Goal: Information Seeking & Learning: Learn about a topic

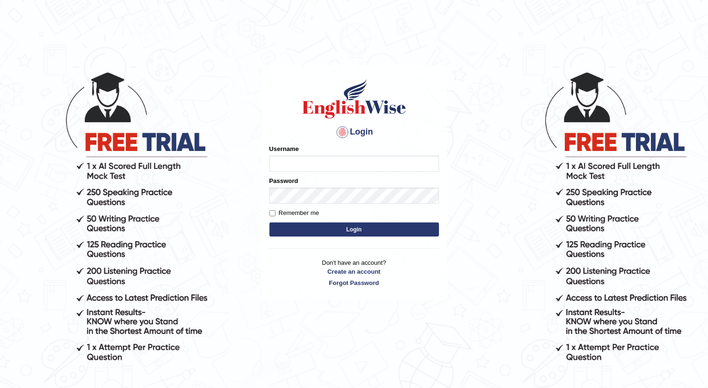
type input "Shalvin"
click at [282, 227] on button "Login" at bounding box center [353, 230] width 169 height 14
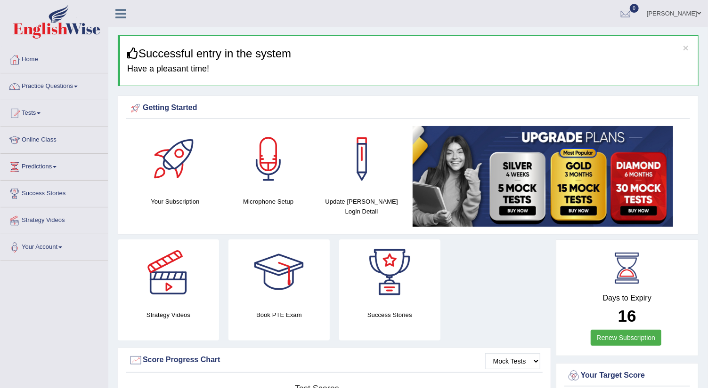
click at [78, 86] on span at bounding box center [76, 87] width 4 height 2
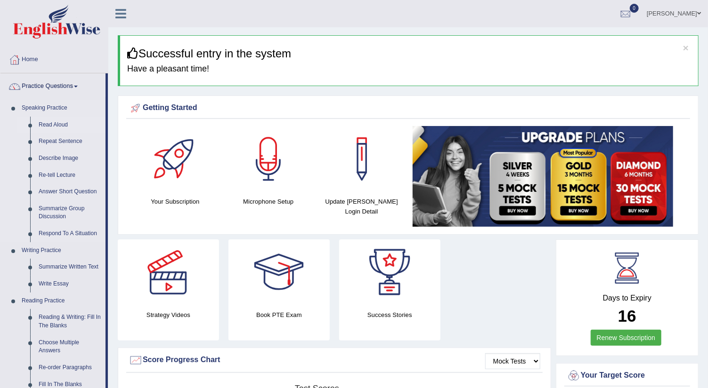
click at [59, 124] on link "Read Aloud" at bounding box center [69, 125] width 71 height 17
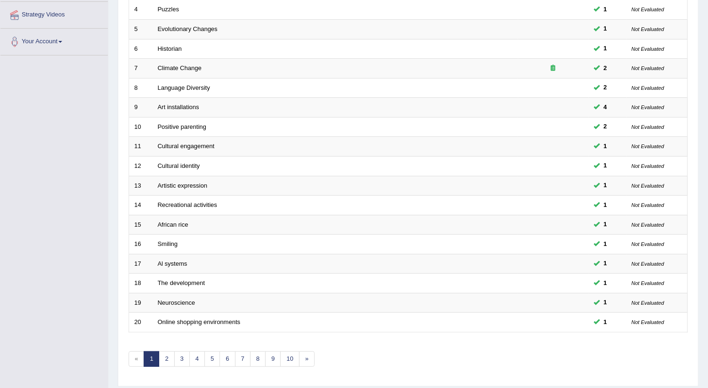
scroll to position [209, 0]
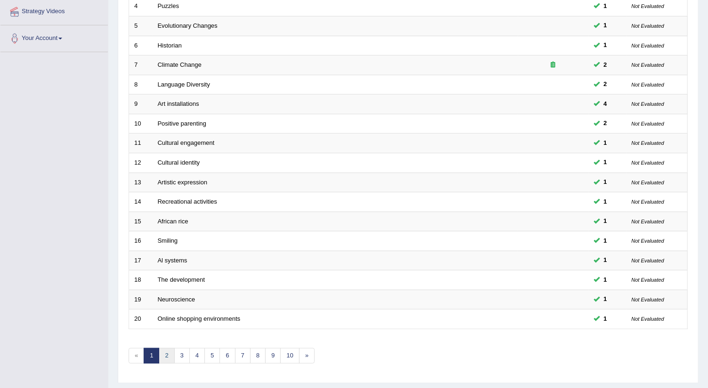
click at [161, 351] on link "2" at bounding box center [167, 356] width 16 height 16
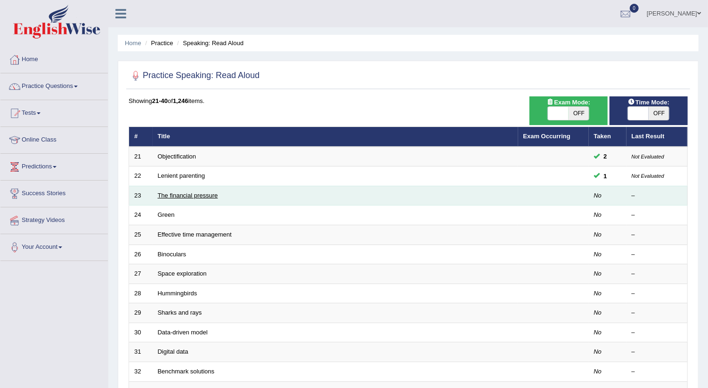
click at [164, 192] on link "The financial pressure" at bounding box center [188, 195] width 60 height 7
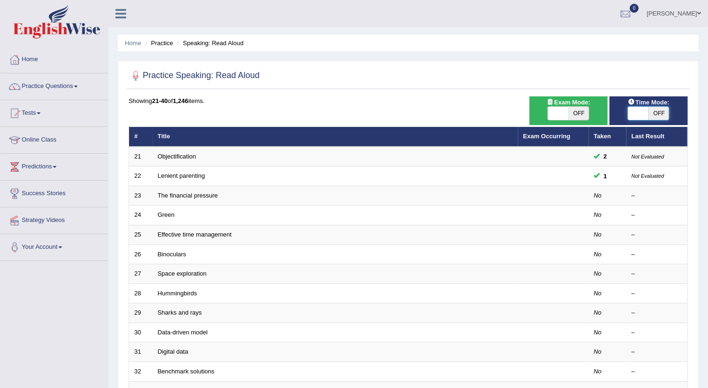
click at [640, 115] on span at bounding box center [638, 113] width 21 height 13
checkbox input "true"
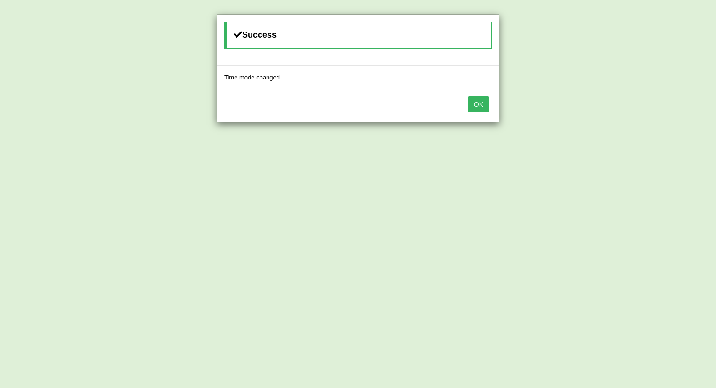
click at [477, 104] on button "OK" at bounding box center [478, 105] width 22 height 16
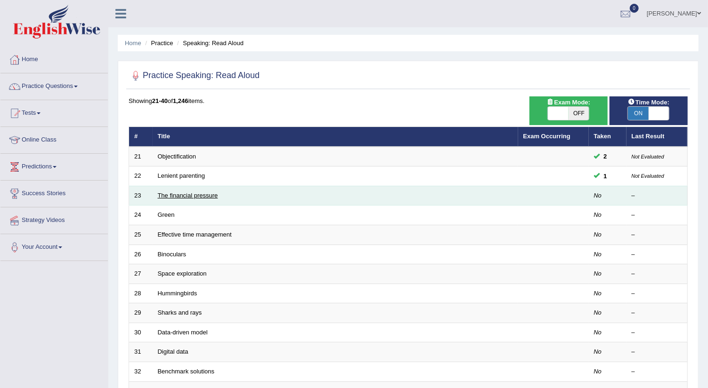
click at [177, 192] on link "The financial pressure" at bounding box center [188, 195] width 60 height 7
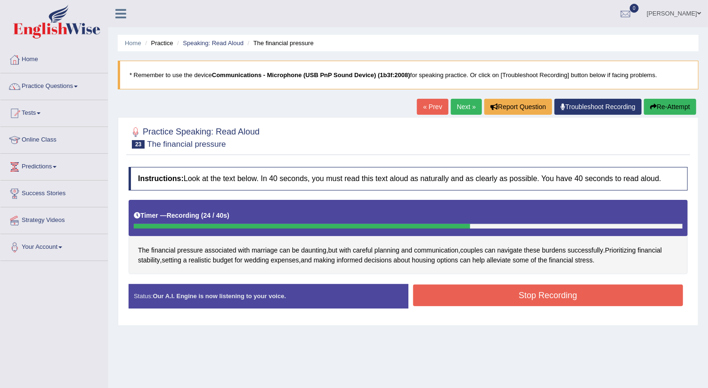
click at [499, 303] on button "Stop Recording" at bounding box center [548, 296] width 270 height 22
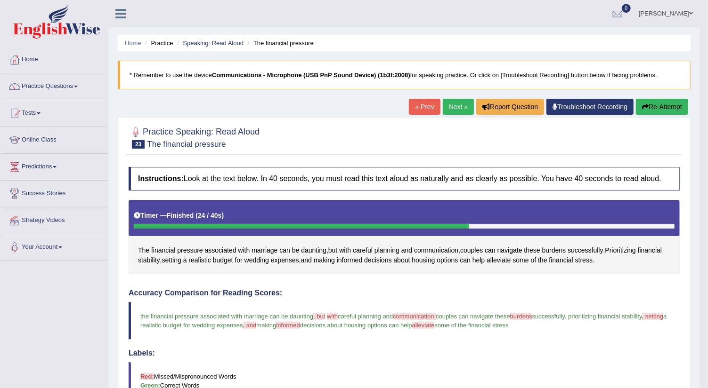
click at [453, 106] on link "Next »" at bounding box center [458, 107] width 31 height 16
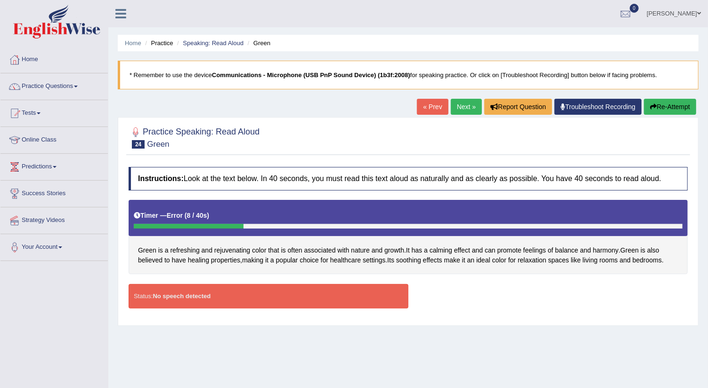
click at [661, 105] on button "Re-Attempt" at bounding box center [670, 107] width 52 height 16
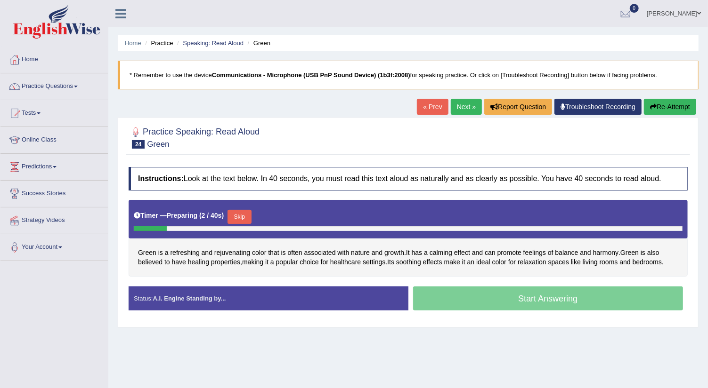
click at [474, 298] on div "Start Answering" at bounding box center [548, 300] width 280 height 26
click at [242, 214] on button "Skip" at bounding box center [239, 217] width 24 height 14
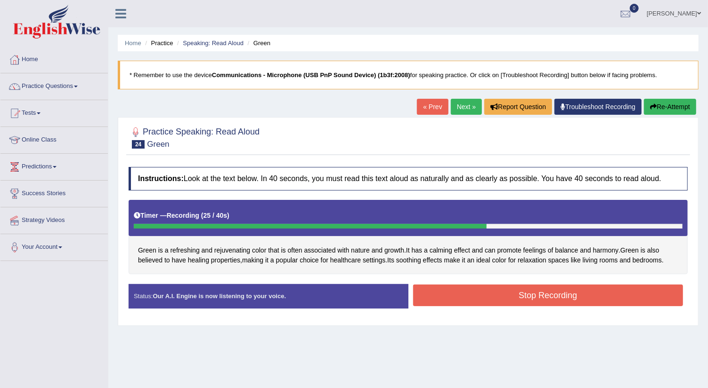
click at [491, 290] on button "Stop Recording" at bounding box center [548, 296] width 270 height 22
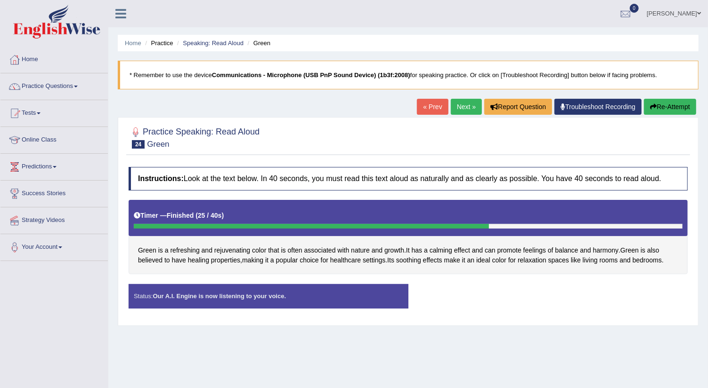
click at [491, 290] on div "Status: Our A.I. Engine is now listening to your voice. Start Answering Stop Re…" at bounding box center [408, 300] width 559 height 33
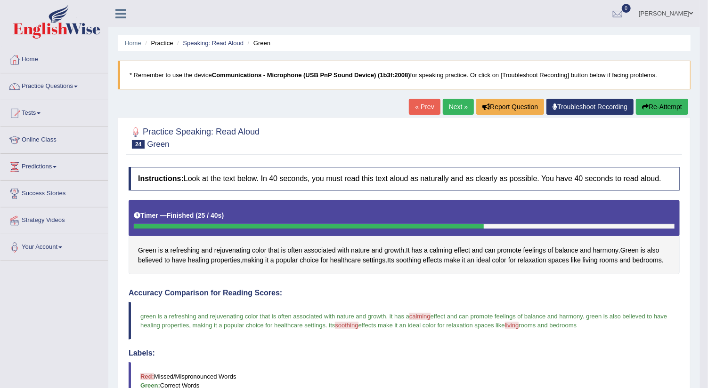
click at [448, 107] on link "Next »" at bounding box center [458, 107] width 31 height 16
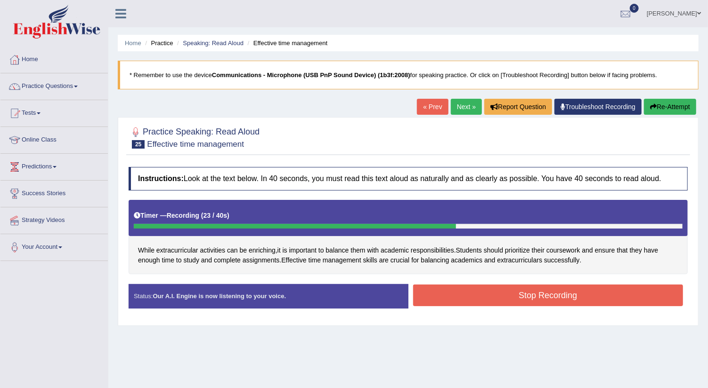
click at [472, 292] on button "Stop Recording" at bounding box center [548, 296] width 270 height 22
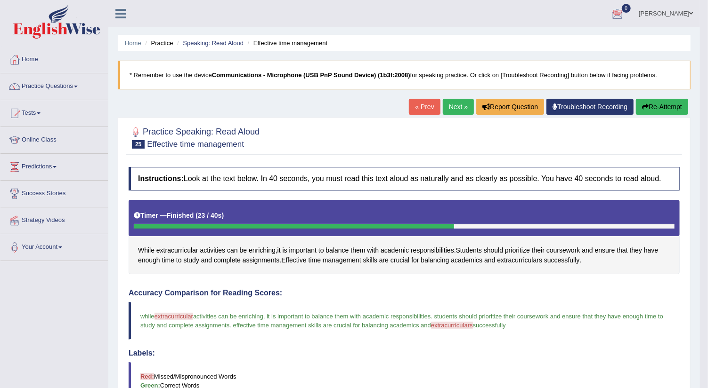
click at [453, 104] on link "Next »" at bounding box center [458, 107] width 31 height 16
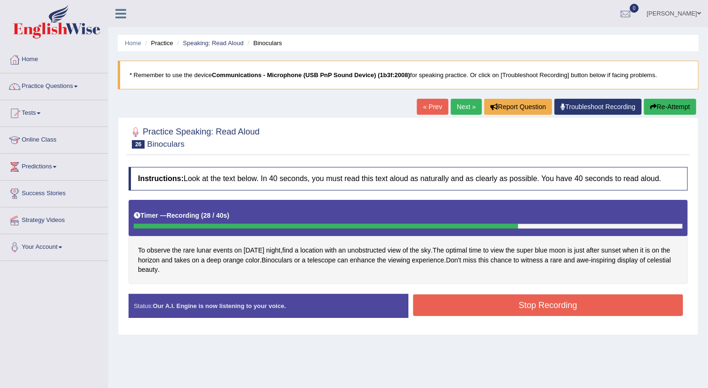
click at [433, 300] on button "Stop Recording" at bounding box center [548, 306] width 270 height 22
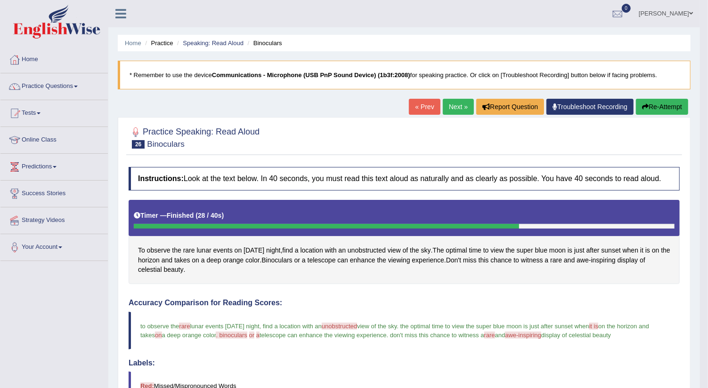
click at [458, 109] on link "Next »" at bounding box center [458, 107] width 31 height 16
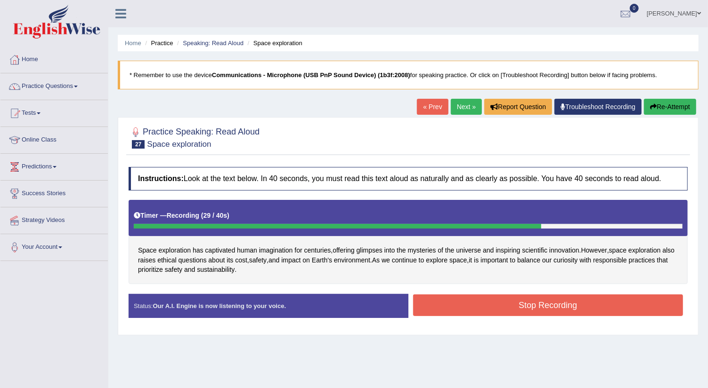
click at [519, 312] on button "Stop Recording" at bounding box center [548, 306] width 270 height 22
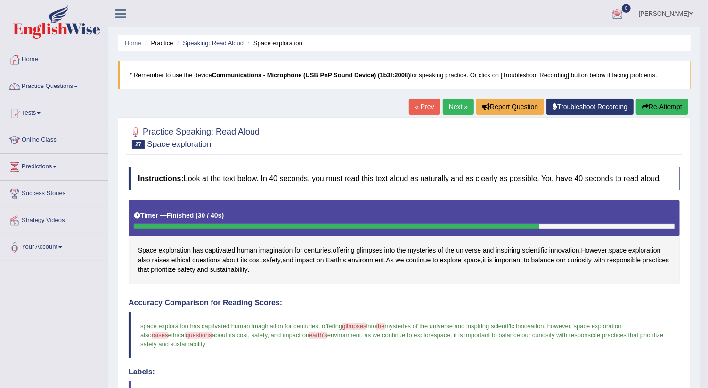
click at [456, 108] on link "Next »" at bounding box center [458, 107] width 31 height 16
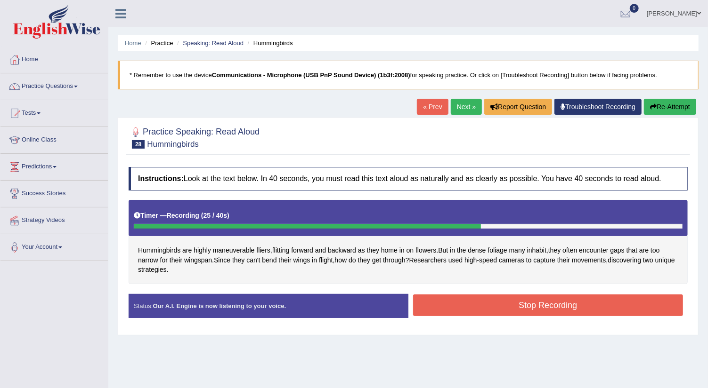
click at [445, 310] on button "Stop Recording" at bounding box center [548, 306] width 270 height 22
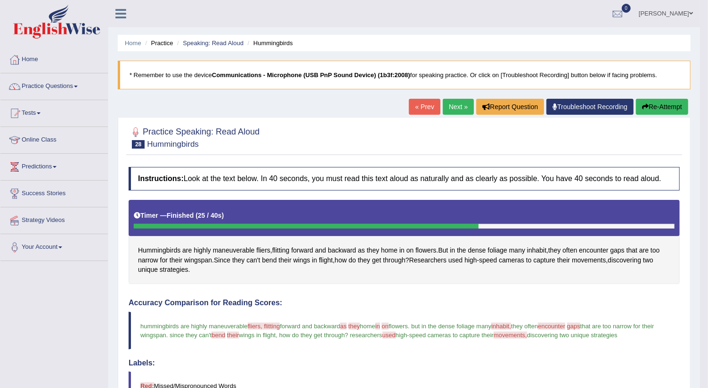
click at [455, 109] on link "Next »" at bounding box center [458, 107] width 31 height 16
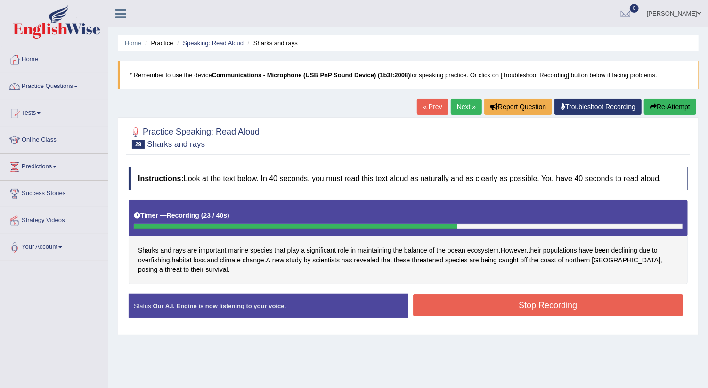
click at [443, 299] on button "Stop Recording" at bounding box center [548, 306] width 270 height 22
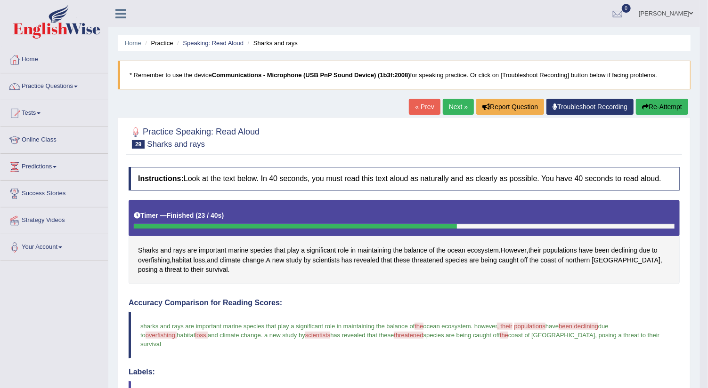
click at [455, 105] on link "Next »" at bounding box center [458, 107] width 31 height 16
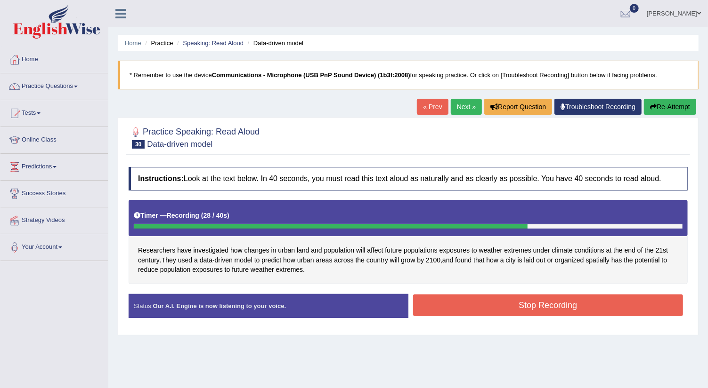
click at [467, 305] on button "Stop Recording" at bounding box center [548, 306] width 270 height 22
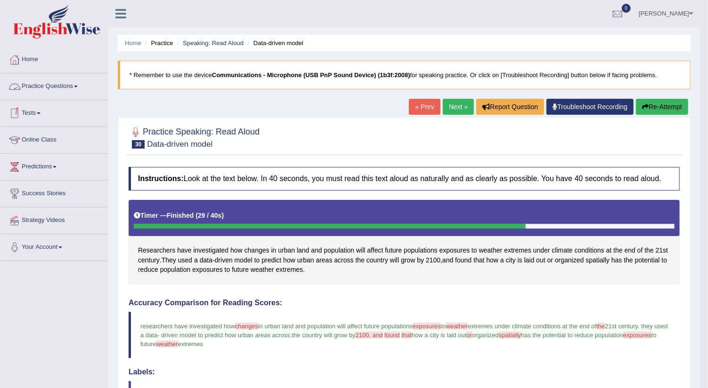
click at [78, 86] on span at bounding box center [76, 87] width 4 height 2
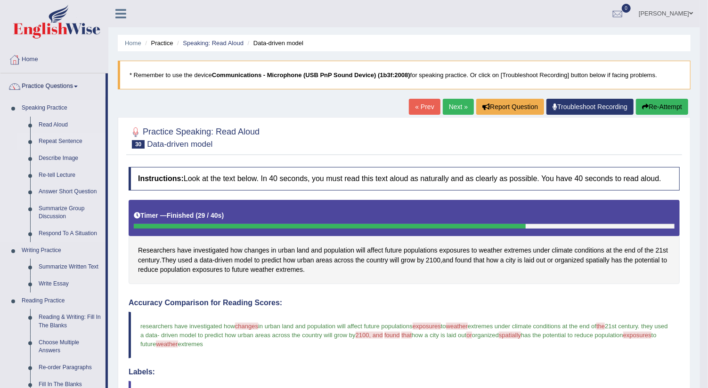
click at [53, 141] on link "Repeat Sentence" at bounding box center [69, 141] width 71 height 17
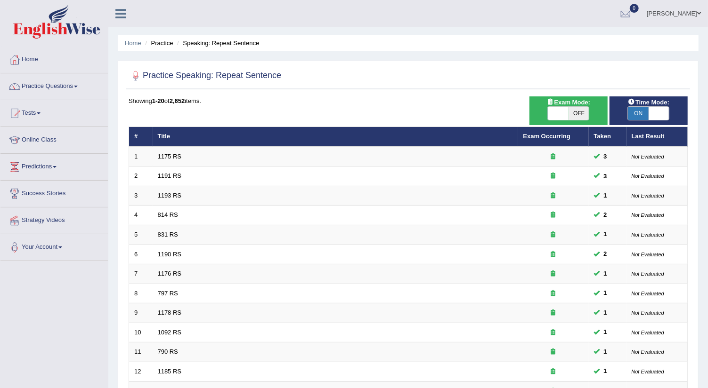
scroll to position [229, 0]
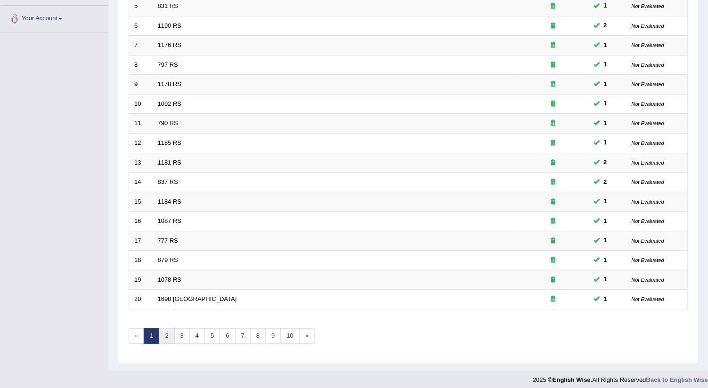
click at [168, 330] on link "2" at bounding box center [167, 337] width 16 height 16
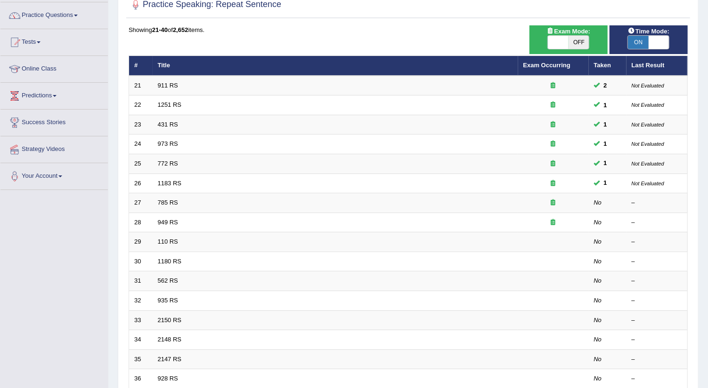
scroll to position [83, 0]
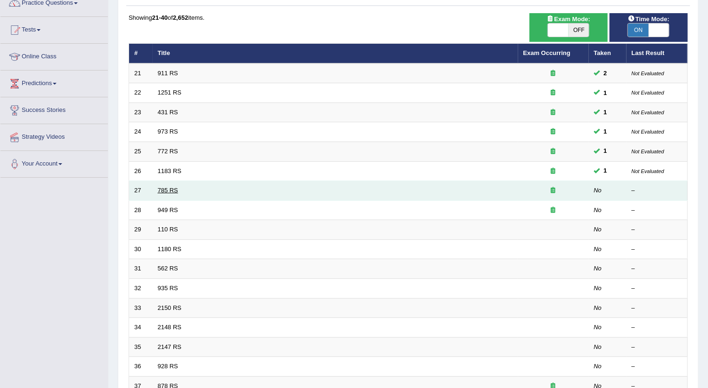
click at [171, 187] on link "785 RS" at bounding box center [168, 190] width 20 height 7
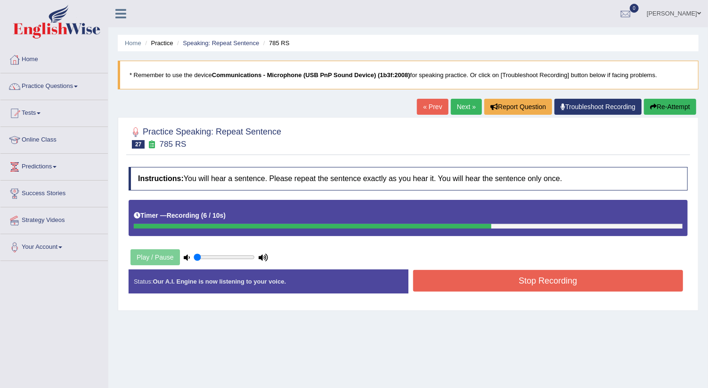
click at [457, 279] on button "Stop Recording" at bounding box center [548, 281] width 270 height 22
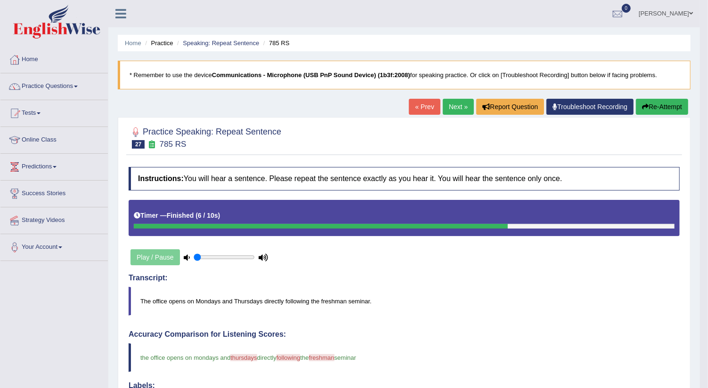
click at [457, 104] on link "Next »" at bounding box center [458, 107] width 31 height 16
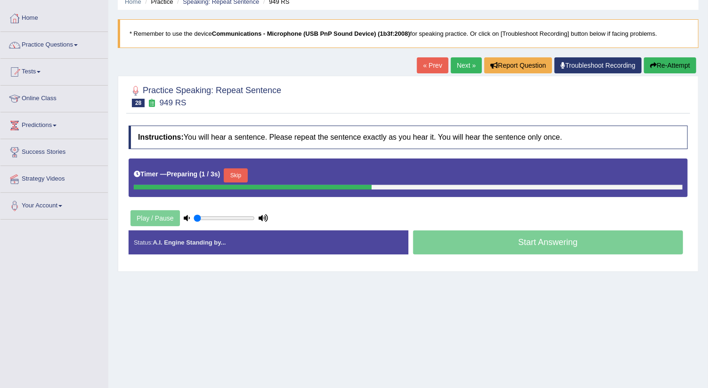
scroll to position [63, 0]
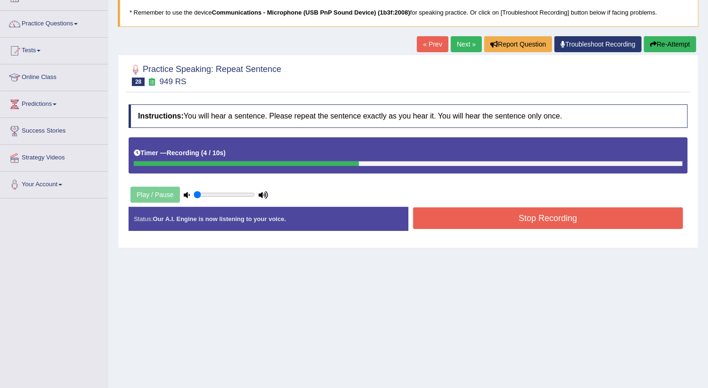
click at [473, 216] on button "Stop Recording" at bounding box center [548, 219] width 270 height 22
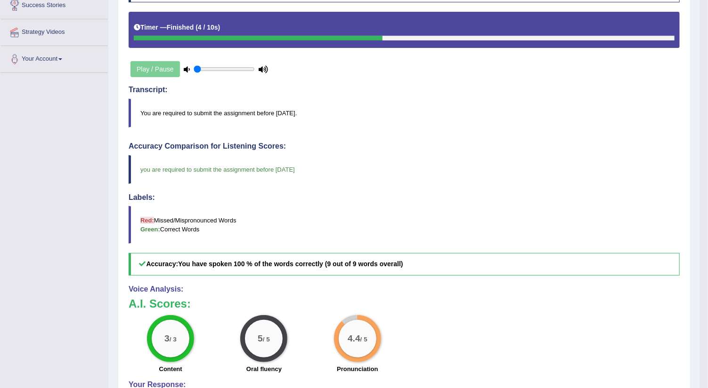
scroll to position [0, 0]
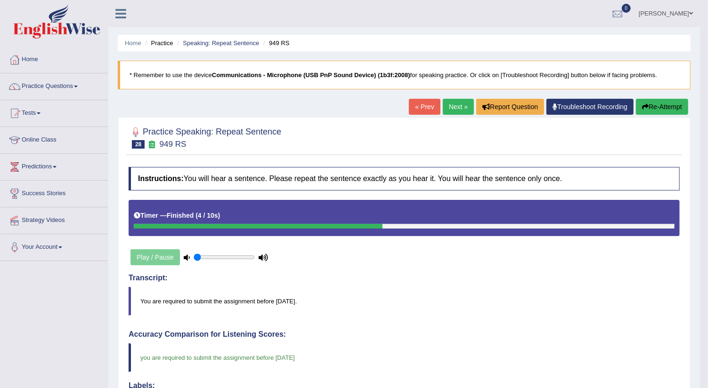
click at [450, 108] on link "Next »" at bounding box center [458, 107] width 31 height 16
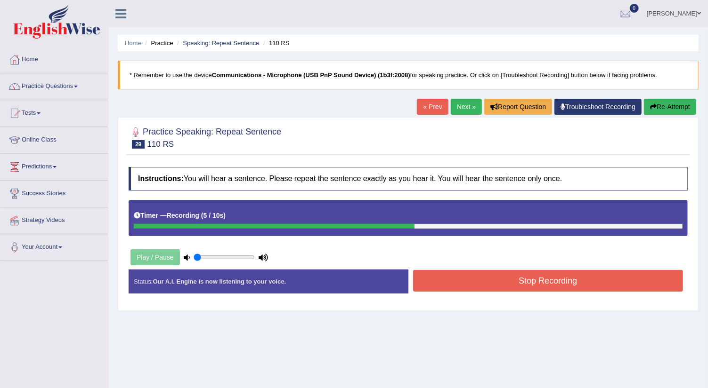
click at [480, 279] on button "Stop Recording" at bounding box center [548, 281] width 270 height 22
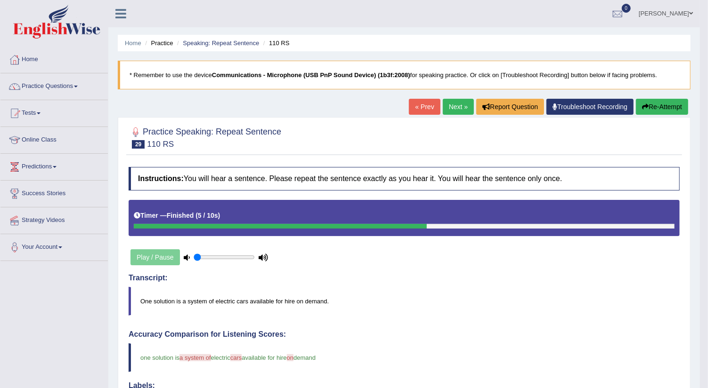
click at [457, 102] on link "Next »" at bounding box center [458, 107] width 31 height 16
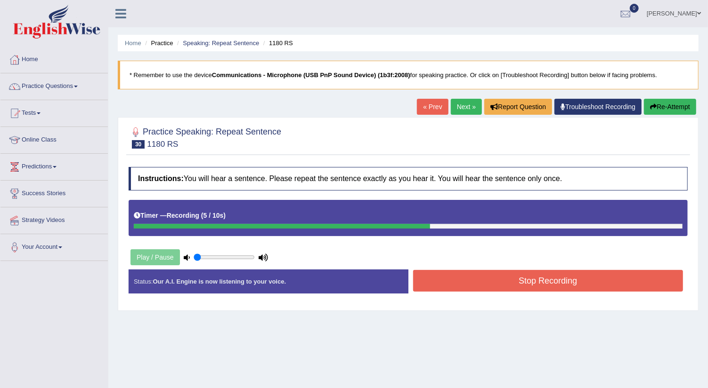
click at [621, 283] on button "Stop Recording" at bounding box center [548, 281] width 270 height 22
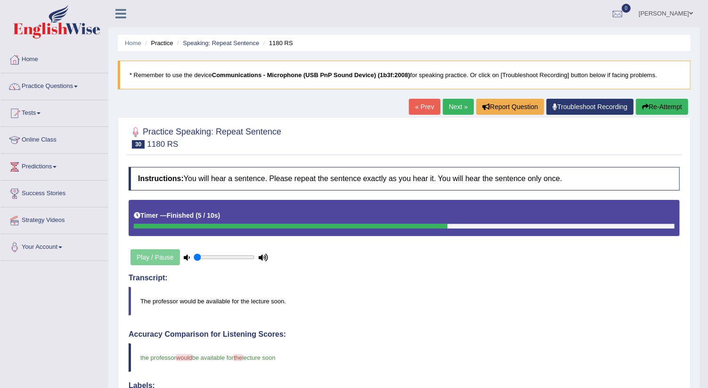
click at [451, 109] on link "Next »" at bounding box center [458, 107] width 31 height 16
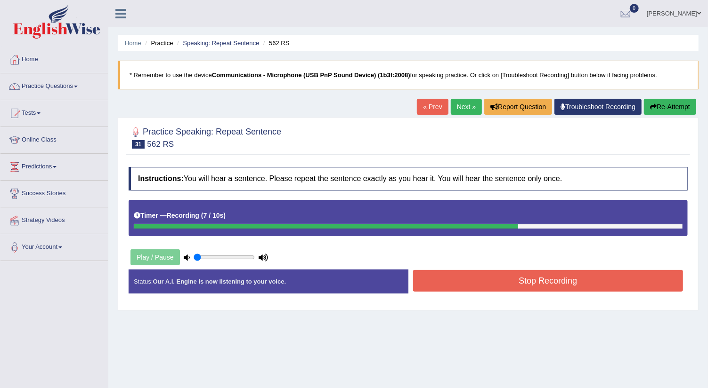
click at [446, 284] on button "Stop Recording" at bounding box center [548, 281] width 270 height 22
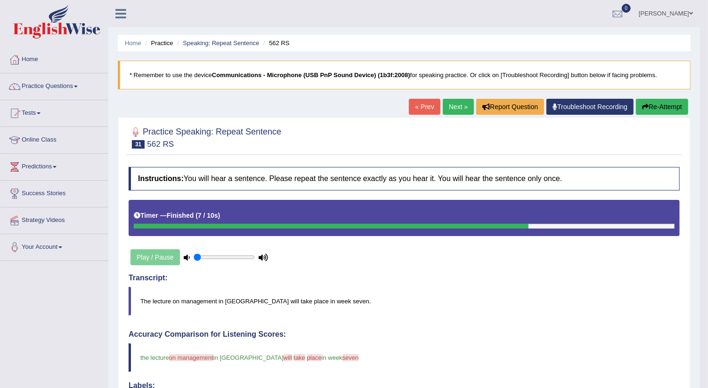
click at [454, 106] on link "Next »" at bounding box center [458, 107] width 31 height 16
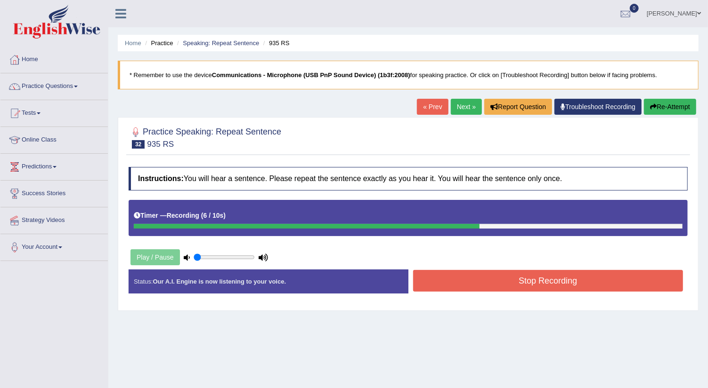
click at [483, 282] on button "Stop Recording" at bounding box center [548, 281] width 270 height 22
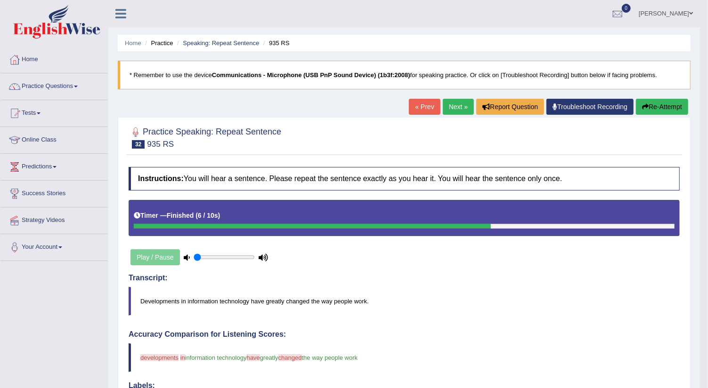
click at [452, 107] on link "Next »" at bounding box center [458, 107] width 31 height 16
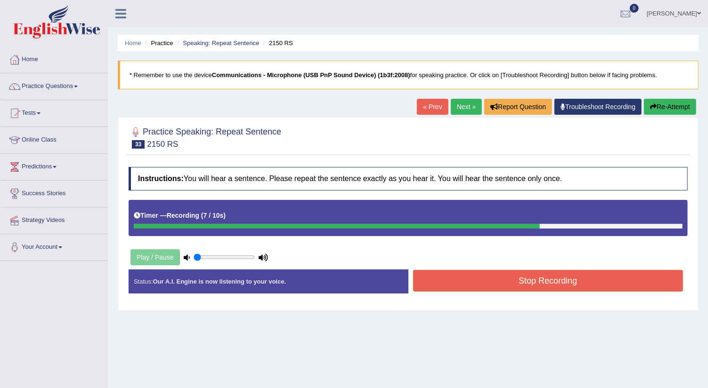
click at [476, 277] on button "Stop Recording" at bounding box center [548, 281] width 270 height 22
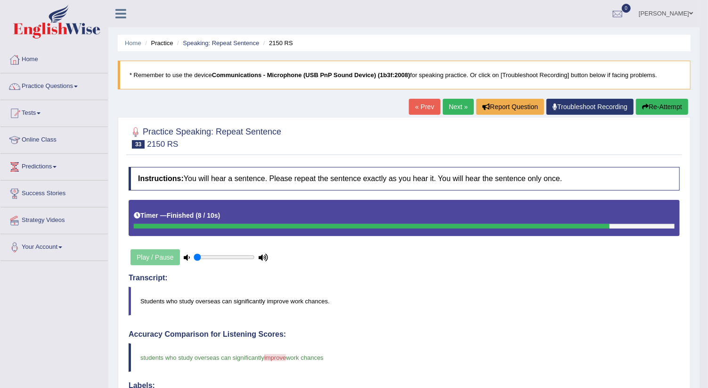
click at [456, 105] on link "Next »" at bounding box center [458, 107] width 31 height 16
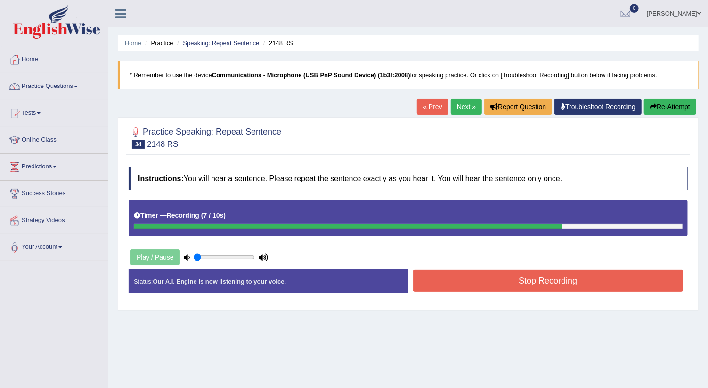
click at [452, 282] on button "Stop Recording" at bounding box center [548, 281] width 270 height 22
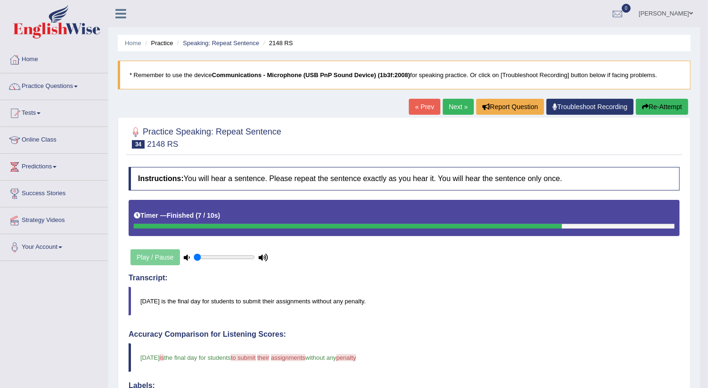
click at [454, 106] on link "Next »" at bounding box center [458, 107] width 31 height 16
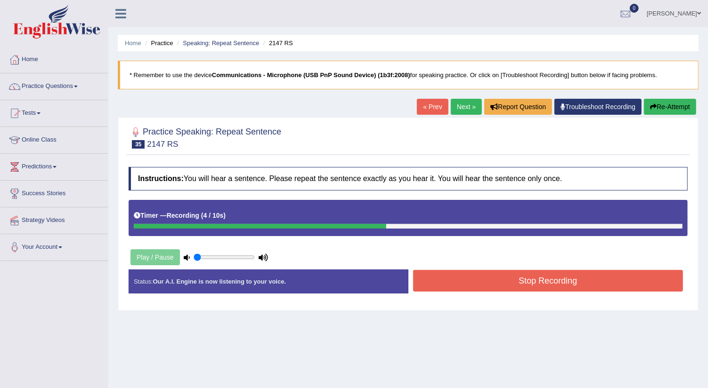
click at [471, 279] on button "Stop Recording" at bounding box center [548, 281] width 270 height 22
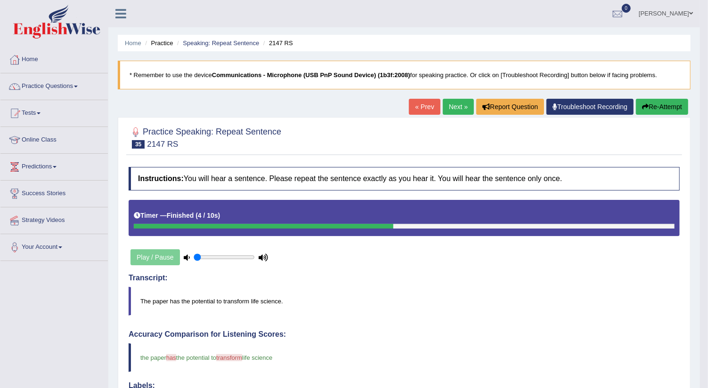
click at [450, 103] on link "Next »" at bounding box center [458, 107] width 31 height 16
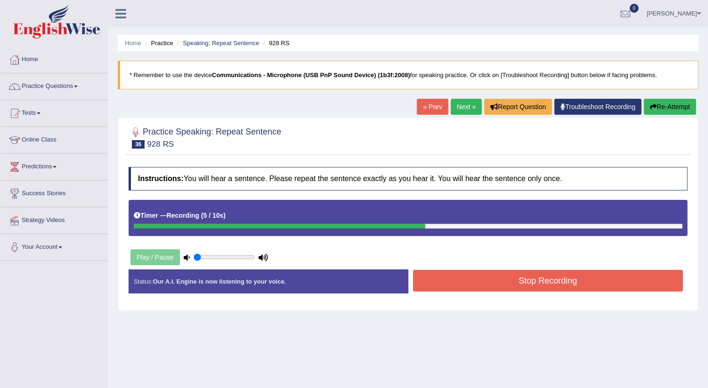
click at [479, 287] on button "Stop Recording" at bounding box center [548, 281] width 270 height 22
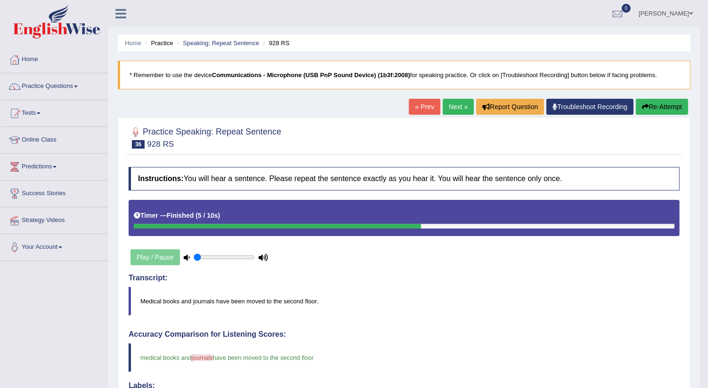
click at [457, 106] on link "Next »" at bounding box center [458, 107] width 31 height 16
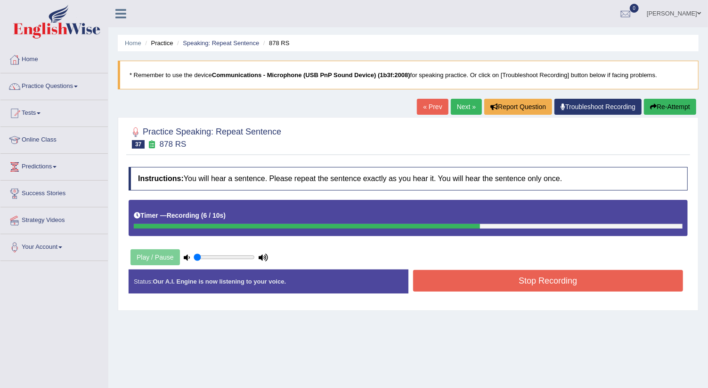
click at [443, 277] on button "Stop Recording" at bounding box center [548, 281] width 270 height 22
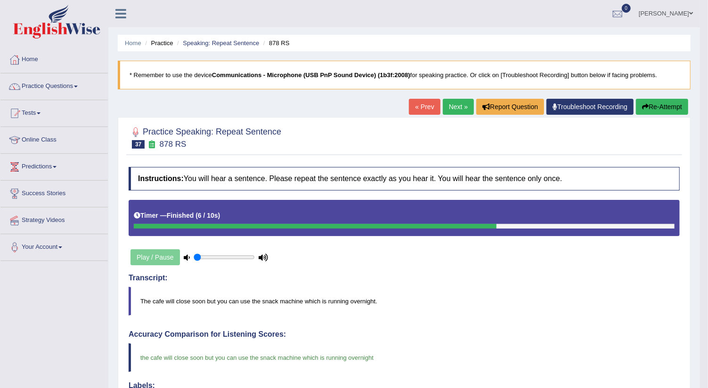
click at [457, 107] on link "Next »" at bounding box center [458, 107] width 31 height 16
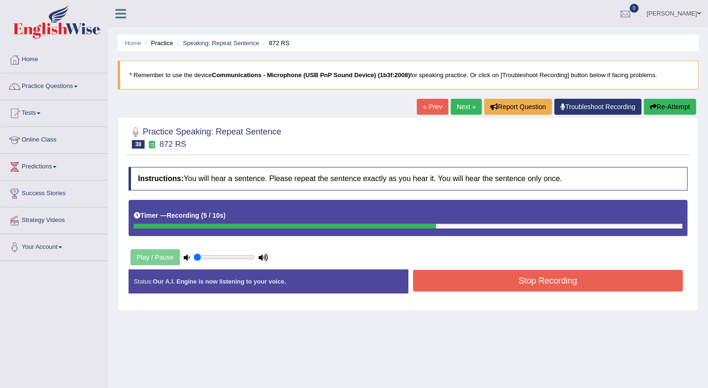
click at [431, 277] on button "Stop Recording" at bounding box center [548, 281] width 270 height 22
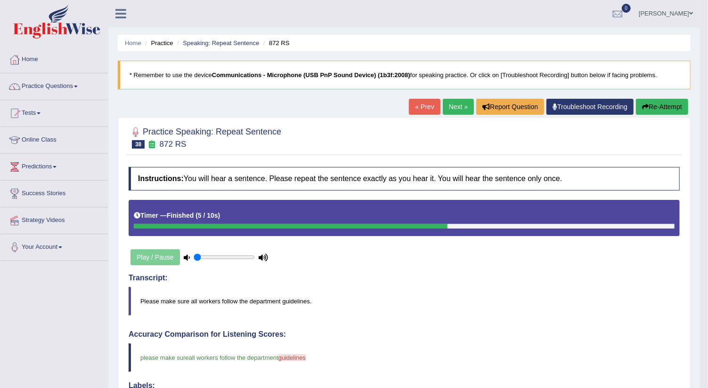
click at [458, 107] on link "Next »" at bounding box center [458, 107] width 31 height 16
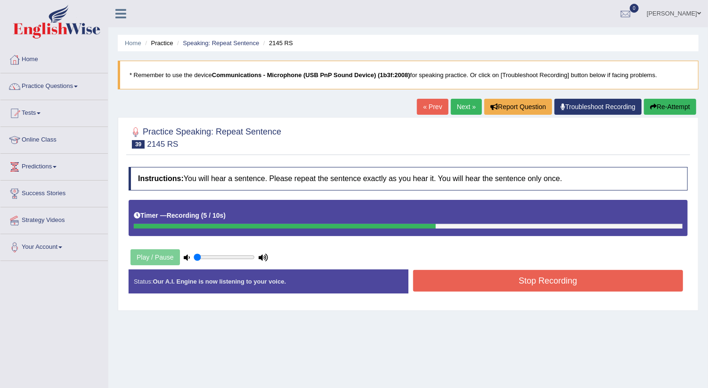
click at [439, 278] on button "Stop Recording" at bounding box center [548, 281] width 270 height 22
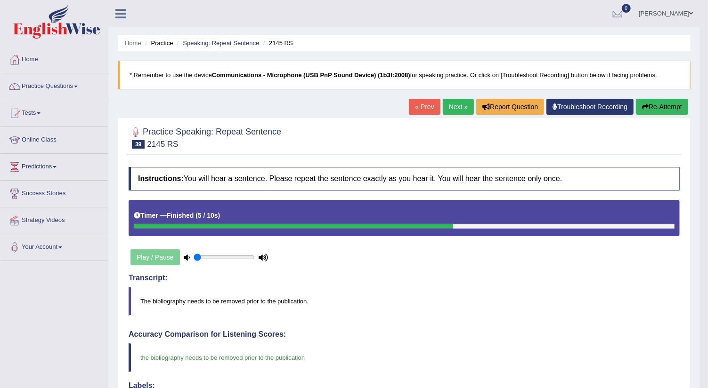
click at [452, 107] on link "Next »" at bounding box center [458, 107] width 31 height 16
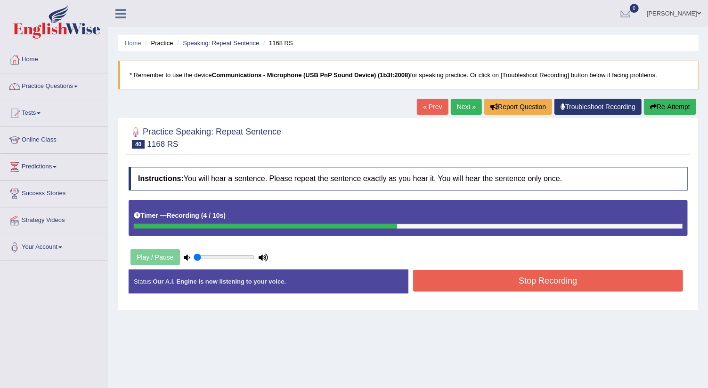
click at [456, 282] on button "Stop Recording" at bounding box center [548, 281] width 270 height 22
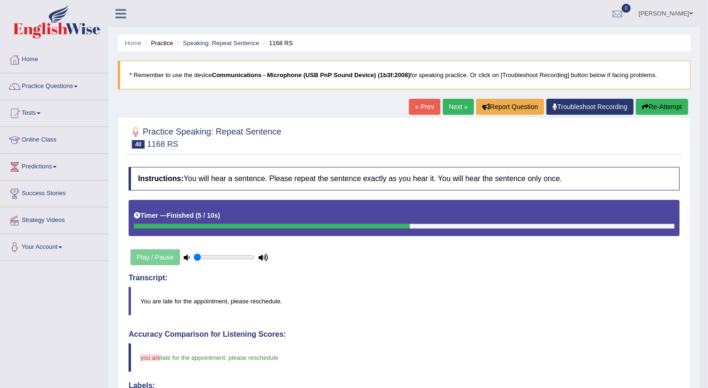
click at [448, 107] on link "Next »" at bounding box center [458, 107] width 31 height 16
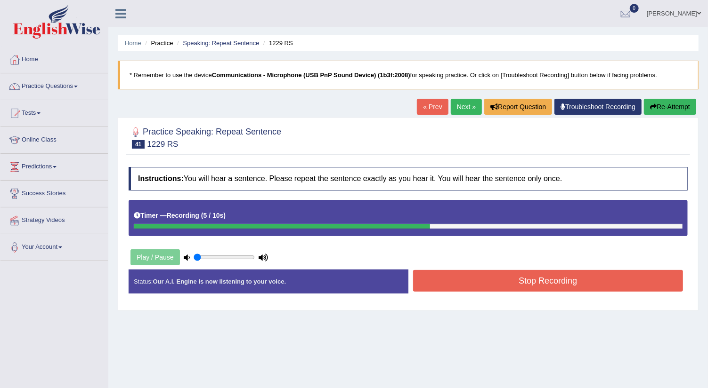
click at [501, 280] on button "Stop Recording" at bounding box center [548, 281] width 270 height 22
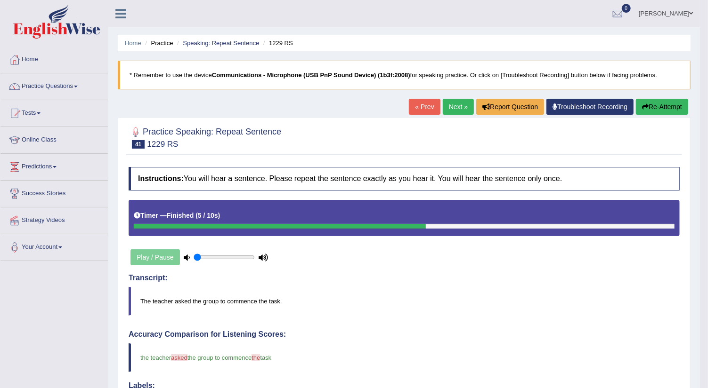
click at [453, 106] on link "Next »" at bounding box center [458, 107] width 31 height 16
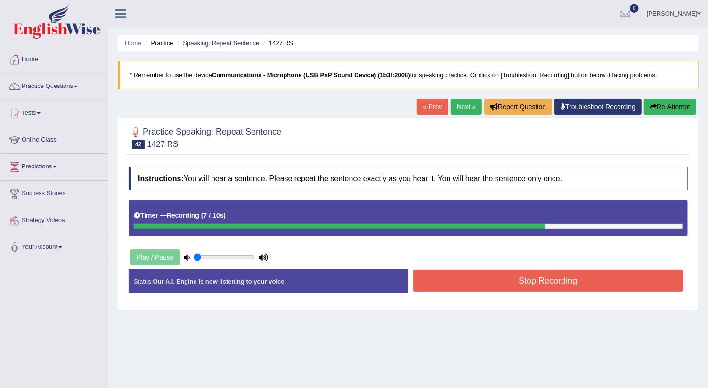
click at [464, 276] on button "Stop Recording" at bounding box center [548, 281] width 270 height 22
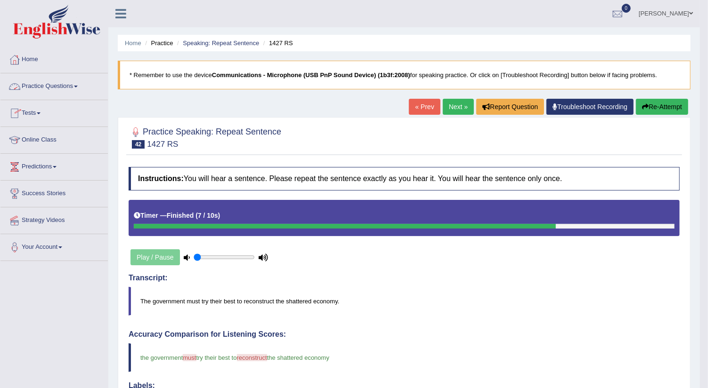
click at [80, 84] on link "Practice Questions" at bounding box center [53, 85] width 107 height 24
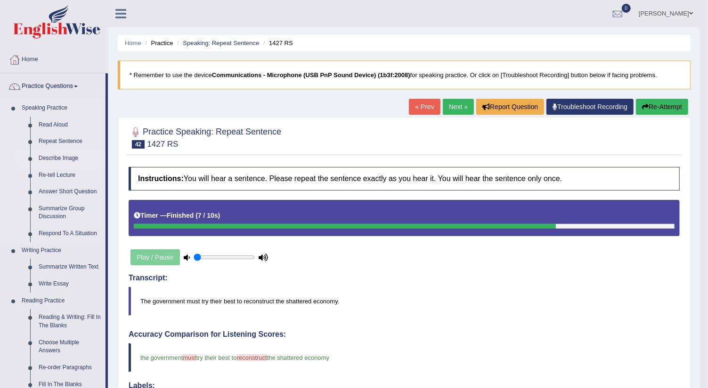
click at [62, 158] on link "Describe Image" at bounding box center [69, 158] width 71 height 17
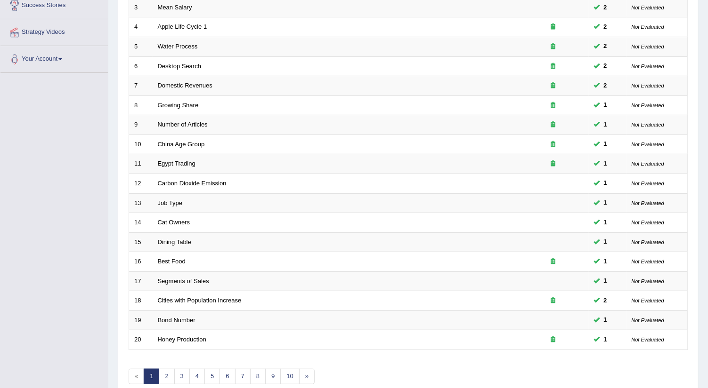
scroll to position [229, 0]
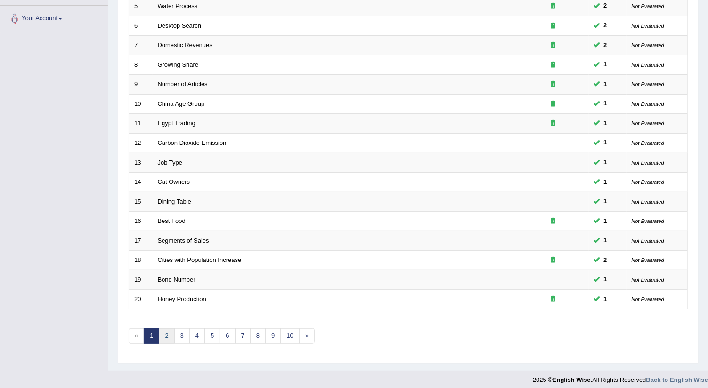
click at [166, 330] on link "2" at bounding box center [167, 337] width 16 height 16
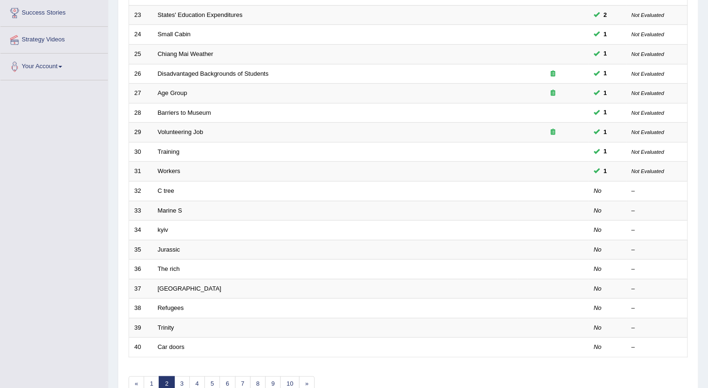
scroll to position [202, 0]
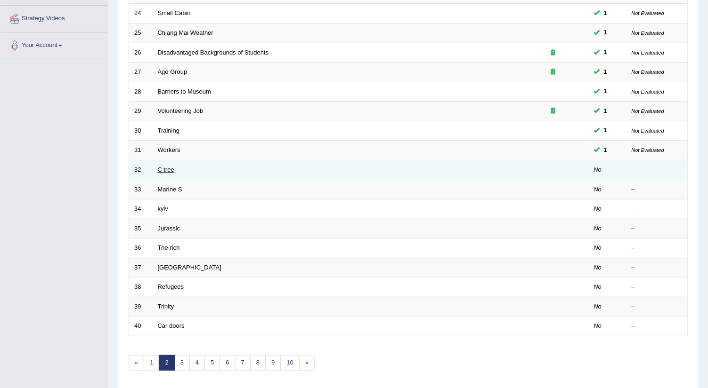
click at [170, 166] on link "C tree" at bounding box center [166, 169] width 16 height 7
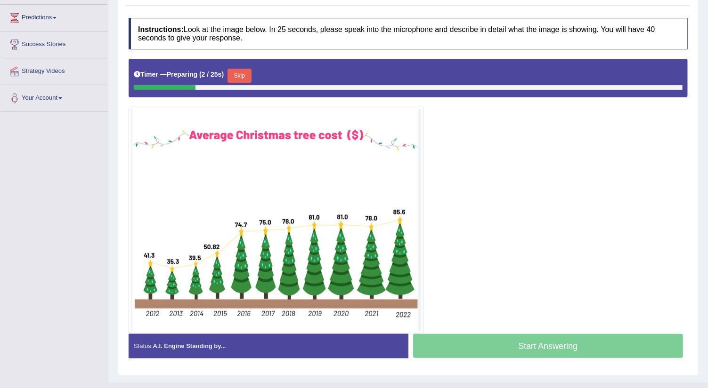
scroll to position [149, 0]
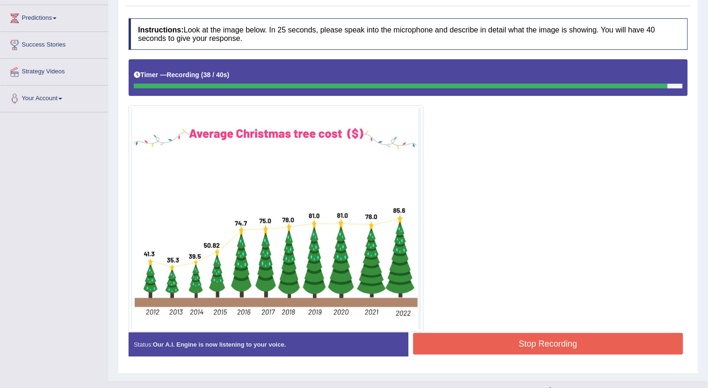
click at [475, 344] on button "Stop Recording" at bounding box center [548, 344] width 270 height 22
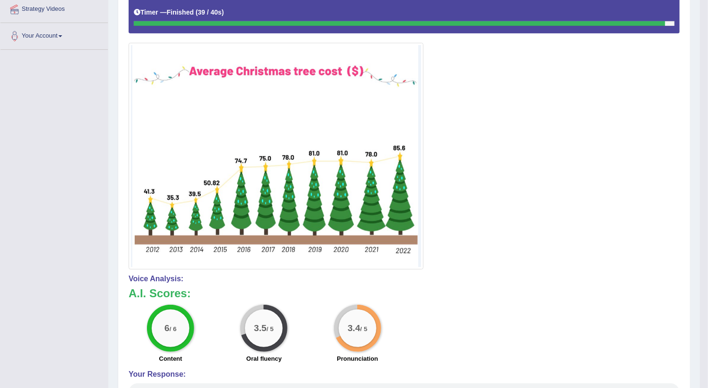
scroll to position [0, 0]
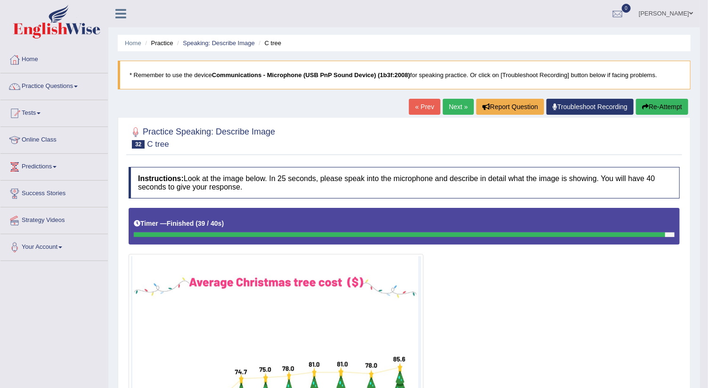
click at [453, 105] on link "Next »" at bounding box center [458, 107] width 31 height 16
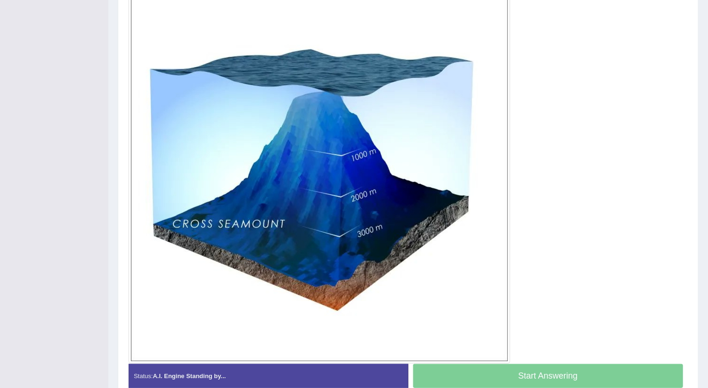
scroll to position [270, 0]
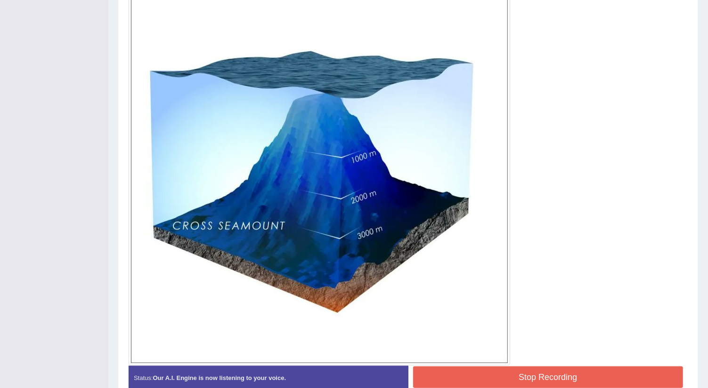
click at [451, 374] on button "Stop Recording" at bounding box center [548, 378] width 270 height 22
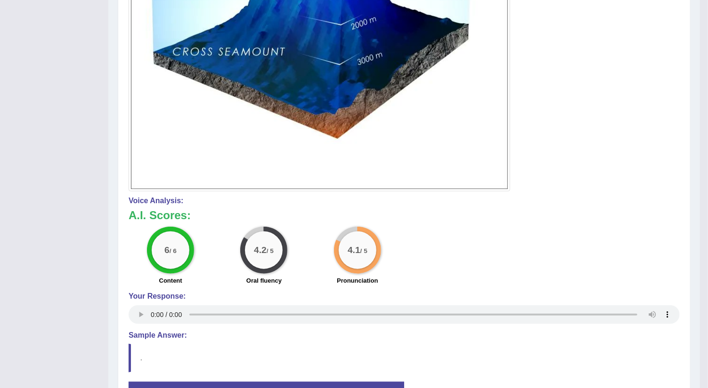
scroll to position [450, 0]
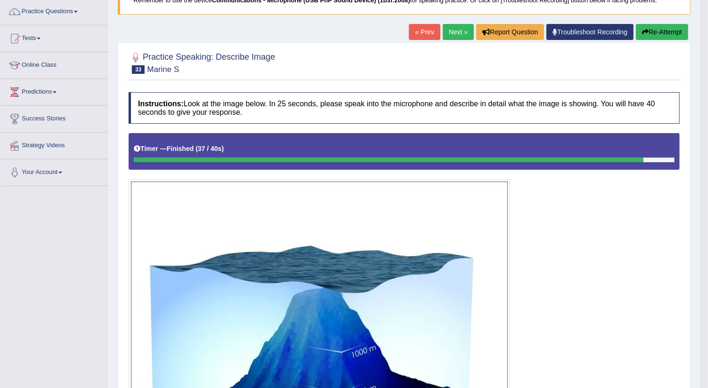
scroll to position [78, 0]
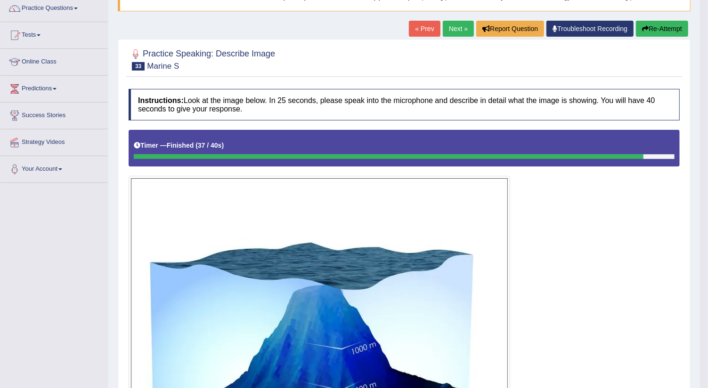
click at [459, 31] on link "Next »" at bounding box center [458, 29] width 31 height 16
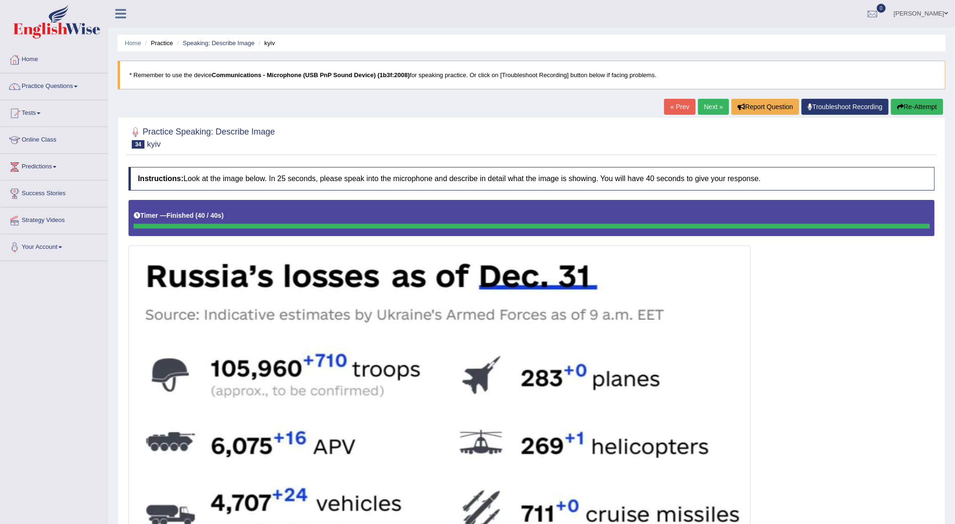
click at [705, 104] on link "Next »" at bounding box center [713, 107] width 31 height 16
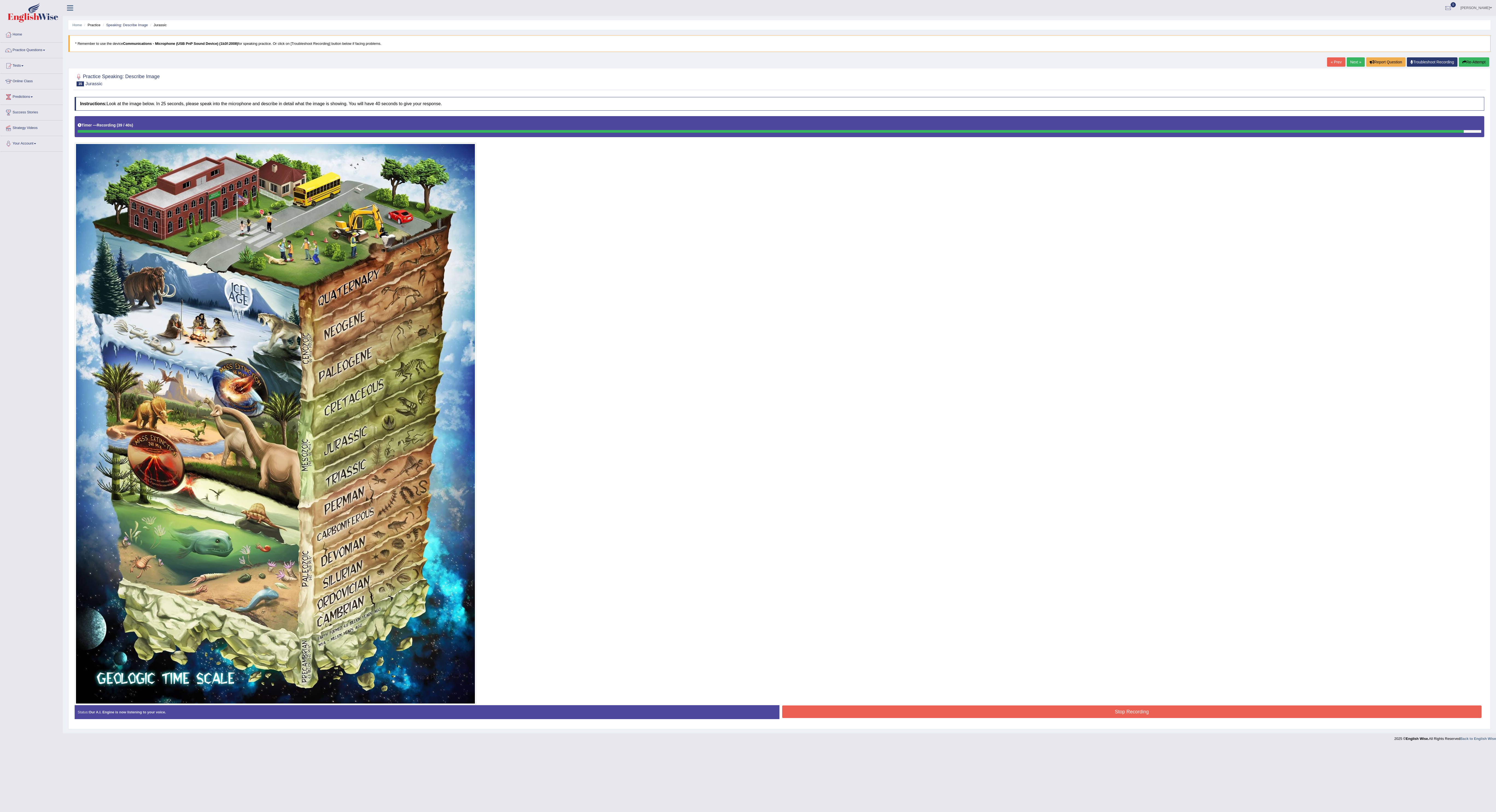
click at [561, 304] on button "Stop Recording" at bounding box center [1132, 712] width 699 height 13
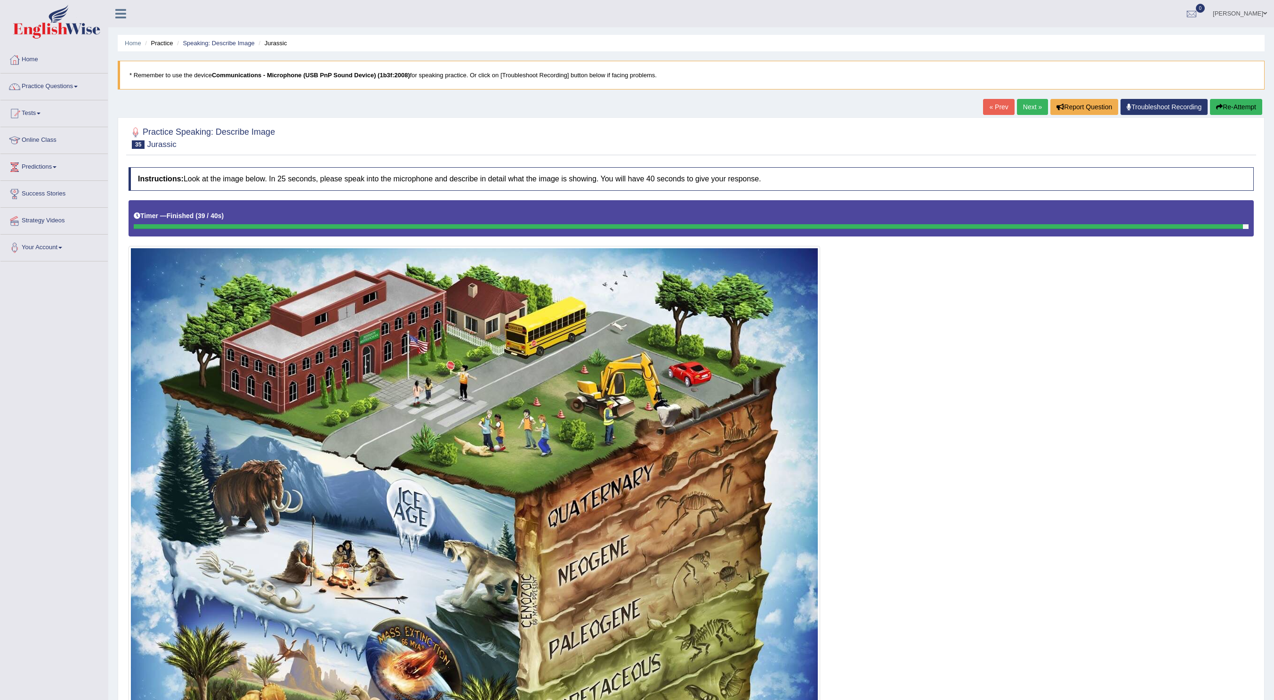
click at [966, 109] on link "Next »" at bounding box center [1032, 107] width 31 height 16
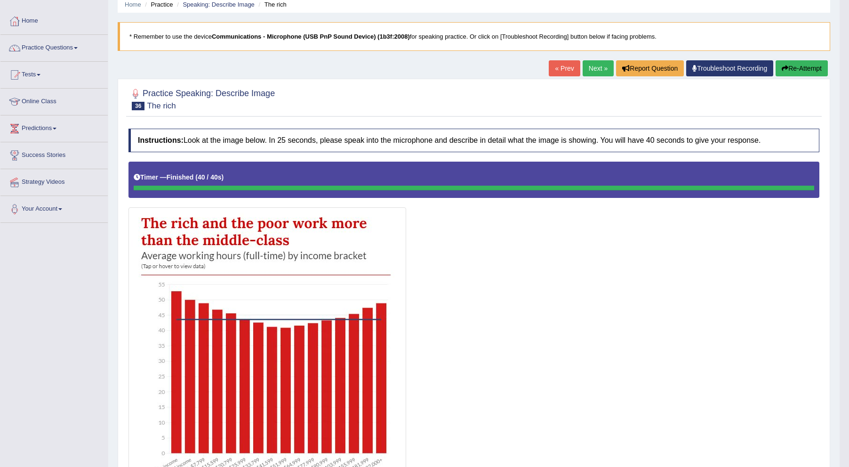
scroll to position [37, 0]
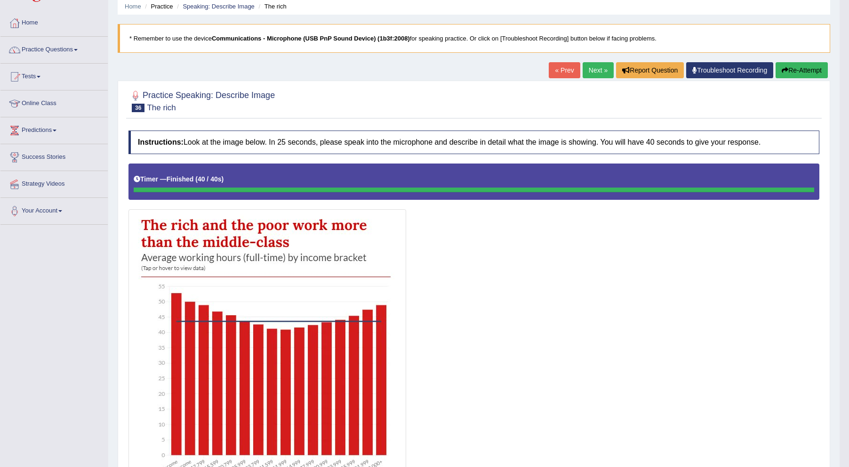
click at [594, 70] on link "Next »" at bounding box center [598, 70] width 31 height 16
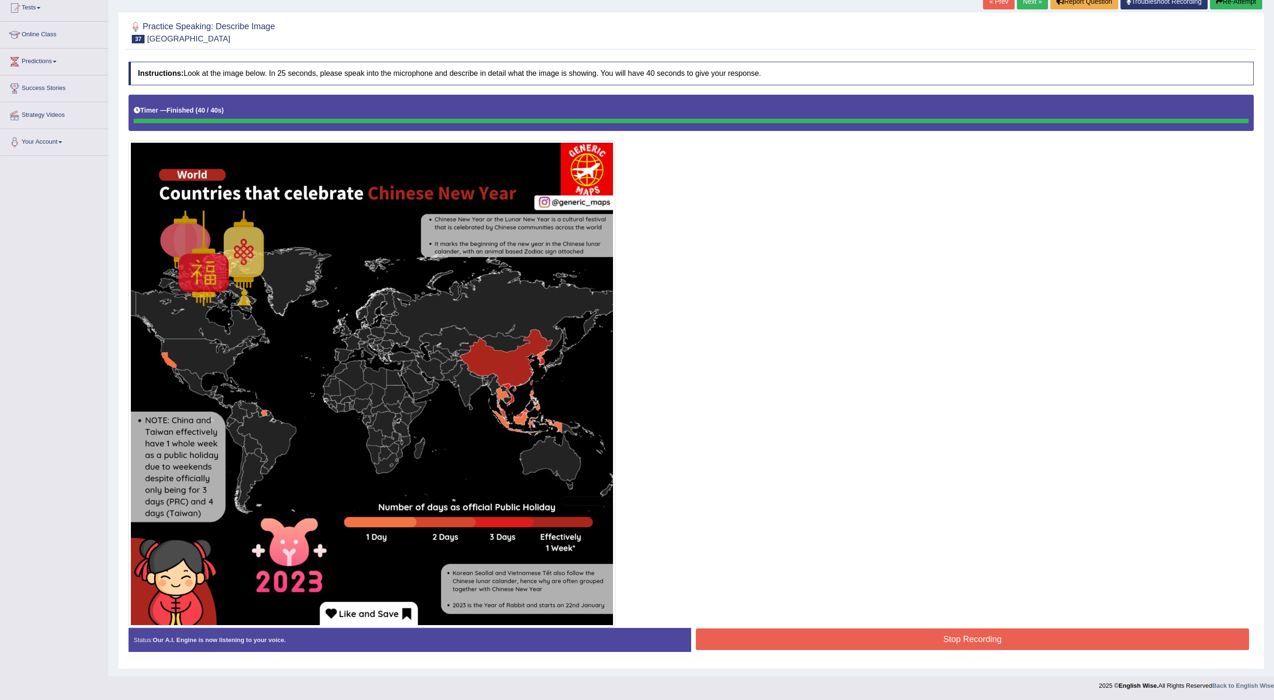
scroll to position [108, 0]
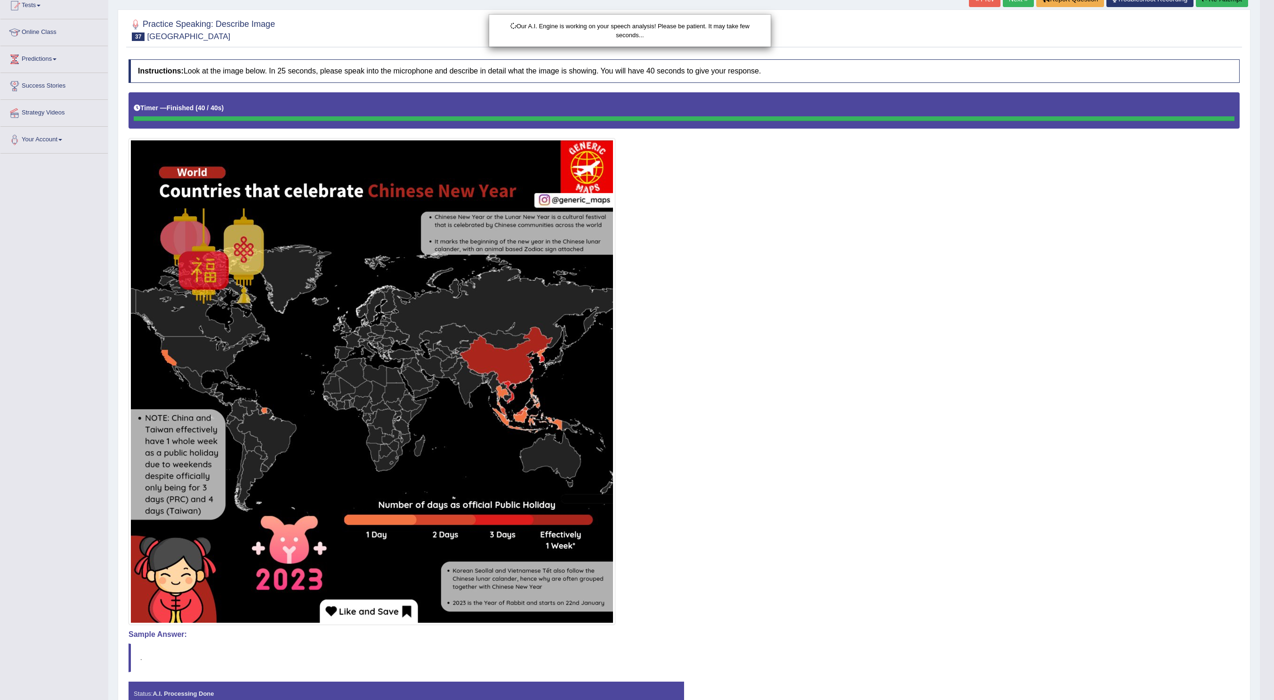
click at [849, 466] on html "Toggle navigation Home Practice Questions Speaking Practice Read Aloud Repeat S…" at bounding box center [637, 242] width 1274 height 700
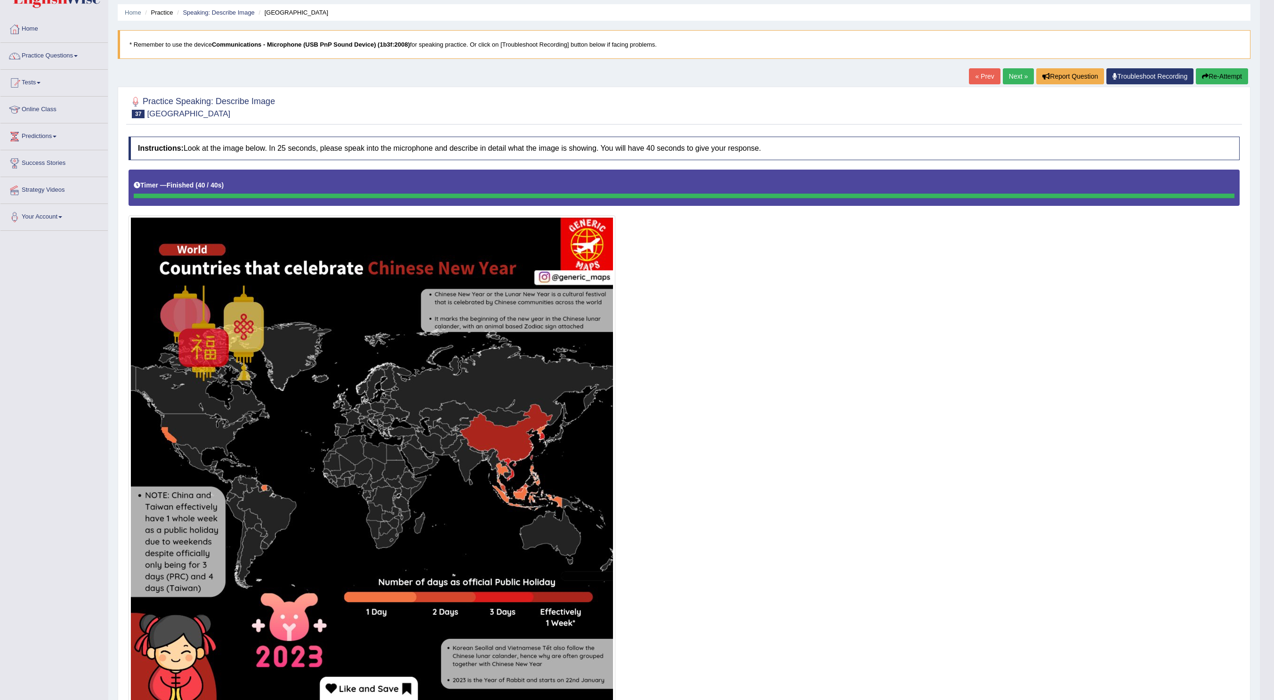
scroll to position [0, 0]
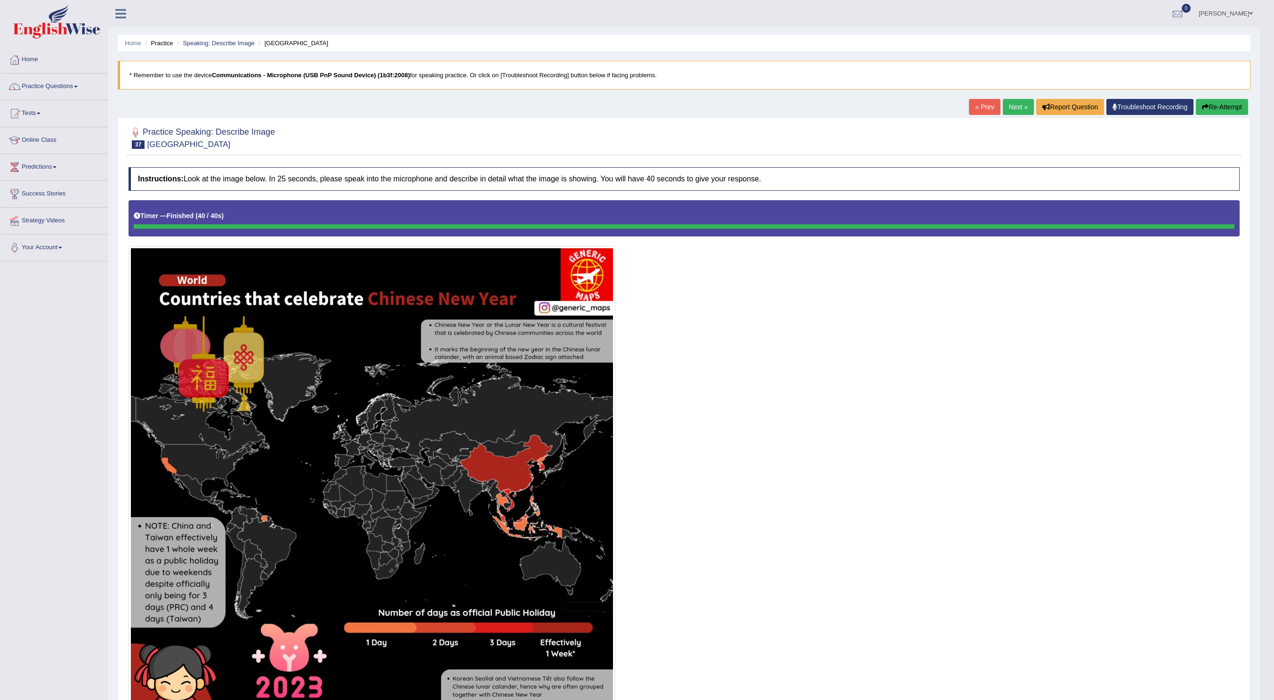
click at [849, 110] on link "Next »" at bounding box center [1018, 107] width 31 height 16
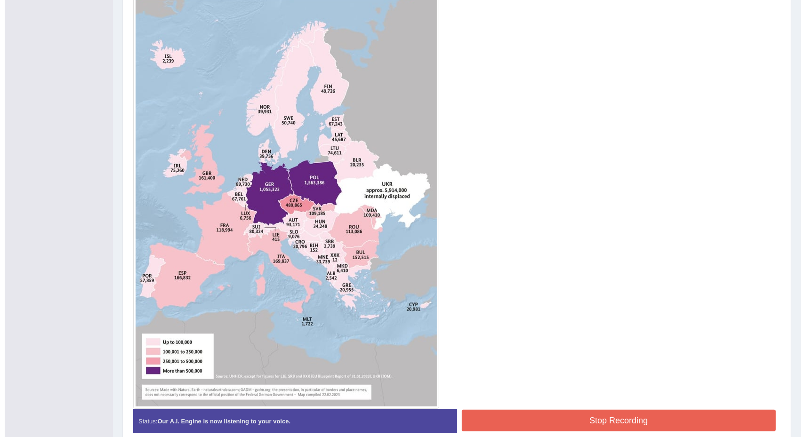
scroll to position [268, 0]
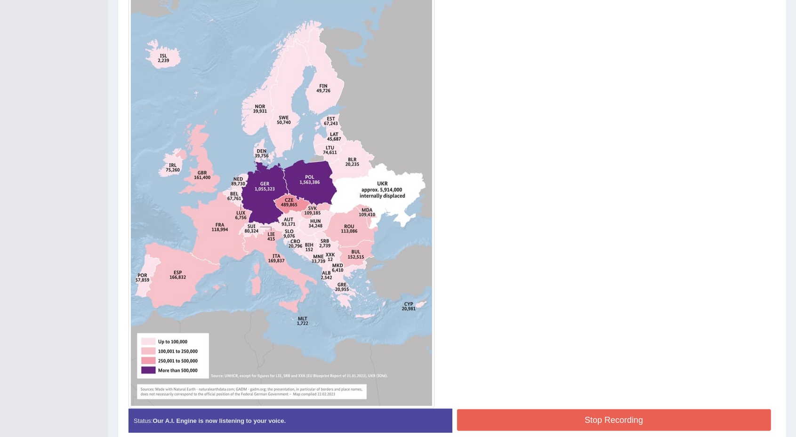
click at [656, 414] on button "Stop Recording" at bounding box center [614, 421] width 314 height 22
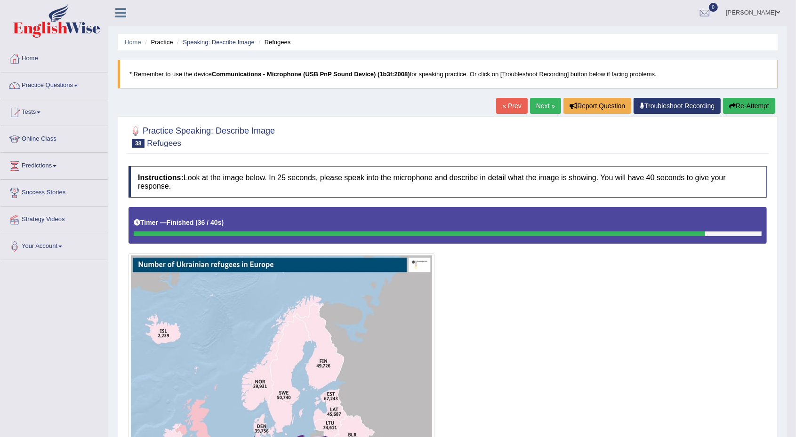
scroll to position [0, 0]
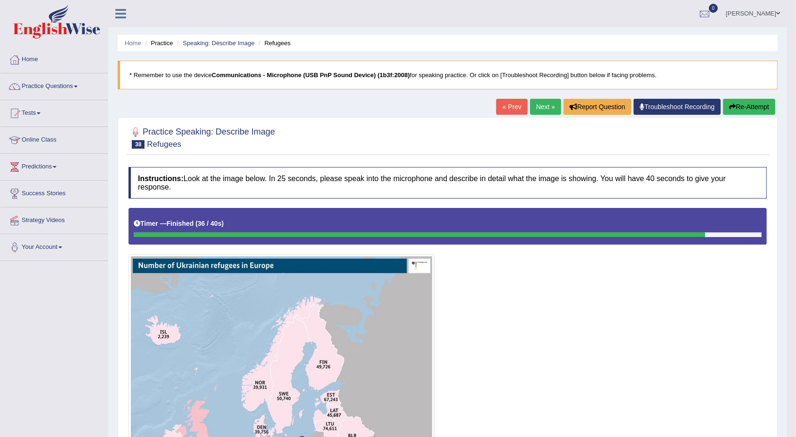
click at [539, 104] on link "Next »" at bounding box center [545, 107] width 31 height 16
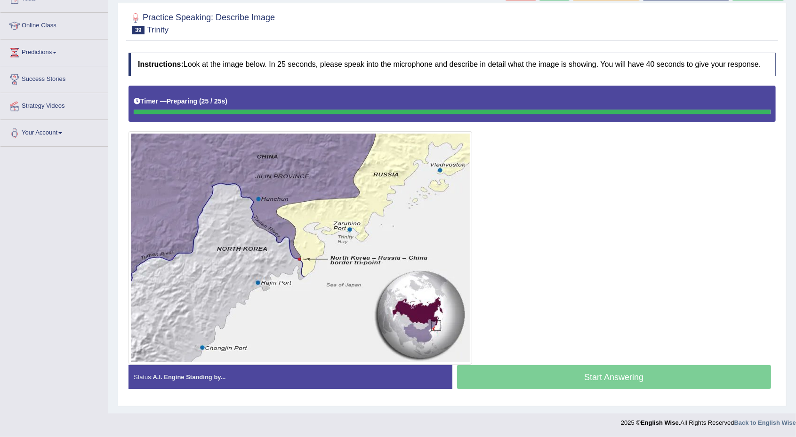
scroll to position [113, 0]
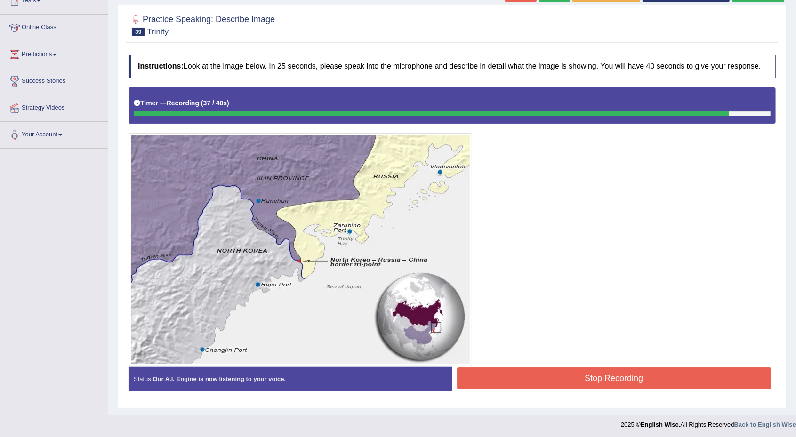
click at [679, 372] on button "Stop Recording" at bounding box center [614, 379] width 314 height 22
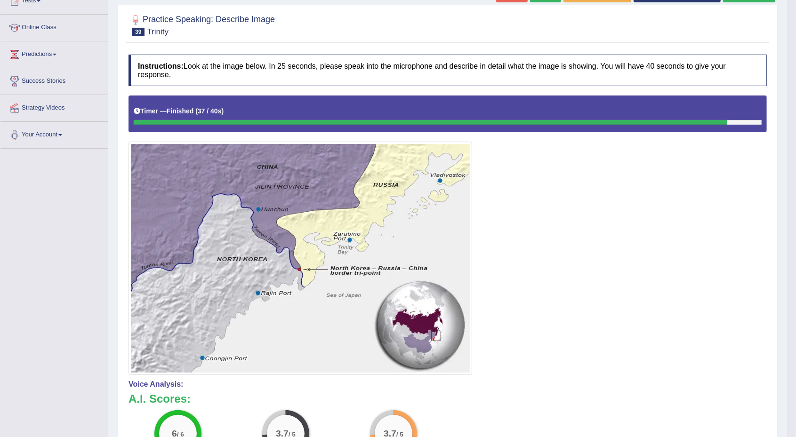
scroll to position [0, 0]
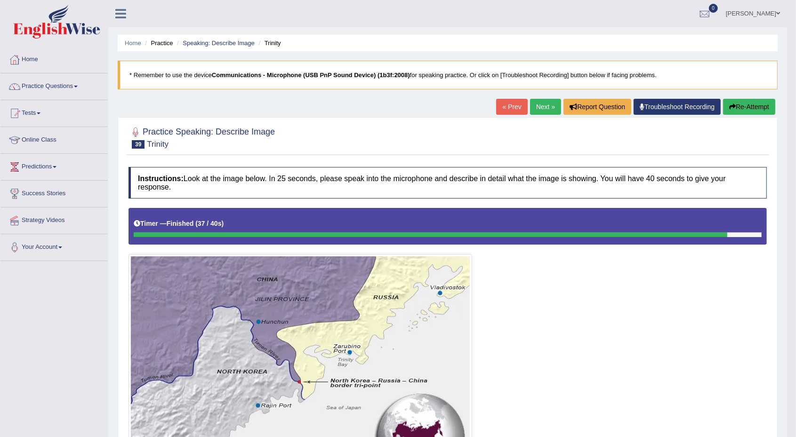
click at [546, 109] on link "Next »" at bounding box center [545, 107] width 31 height 16
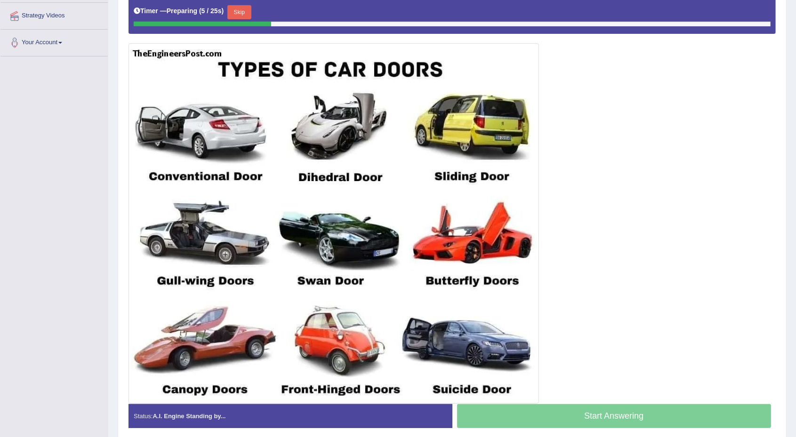
scroll to position [212, 0]
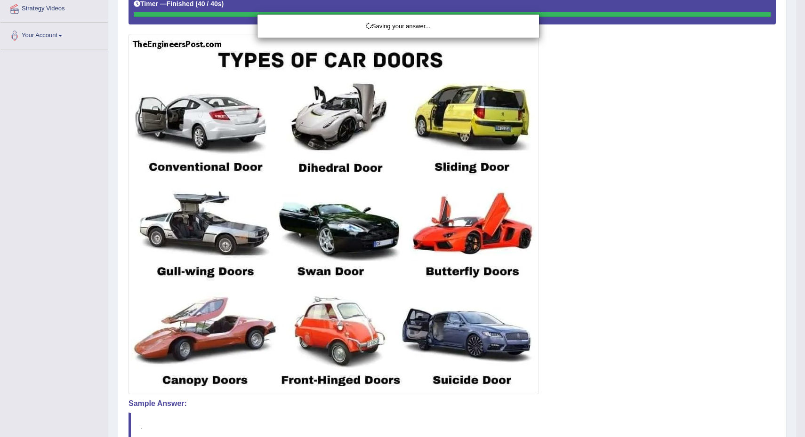
click at [624, 406] on div "Saving your answer..." at bounding box center [402, 218] width 805 height 437
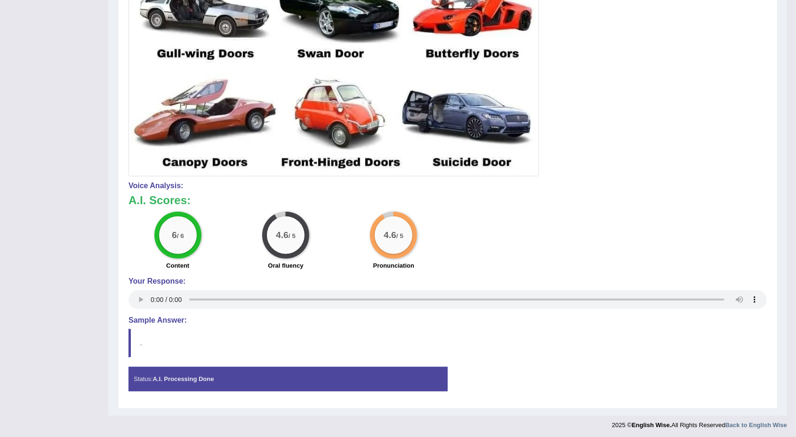
scroll to position [56, 0]
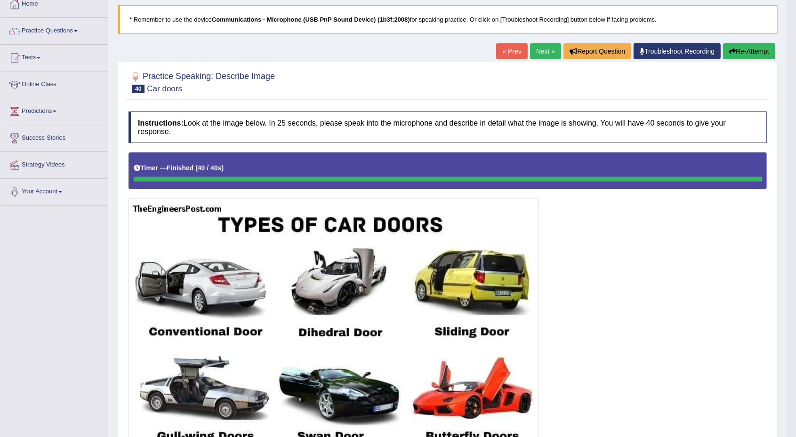
click at [538, 48] on link "Next »" at bounding box center [545, 51] width 31 height 16
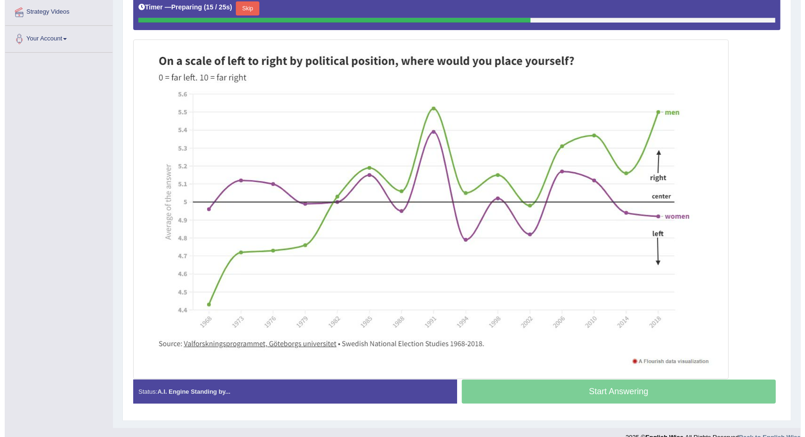
scroll to position [209, 0]
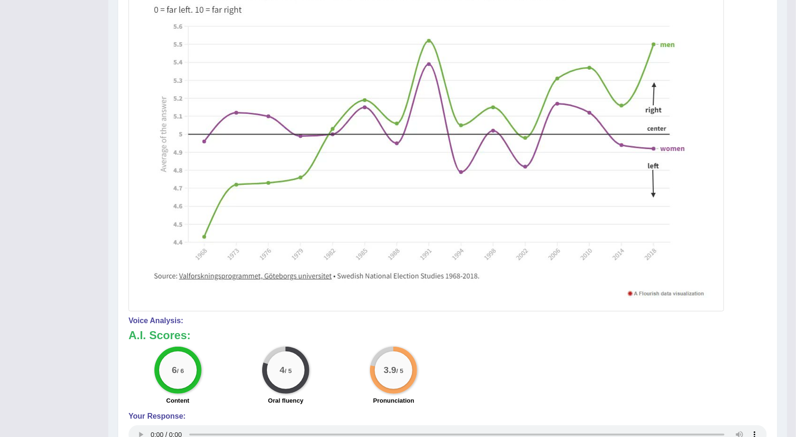
scroll to position [0, 0]
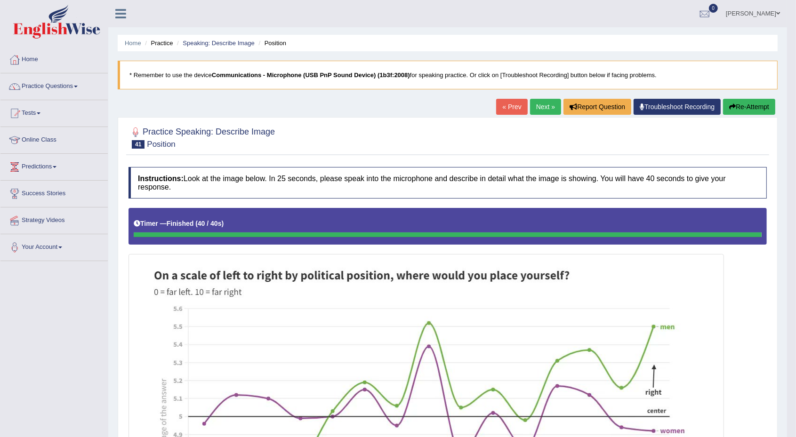
click at [542, 108] on link "Next »" at bounding box center [545, 107] width 31 height 16
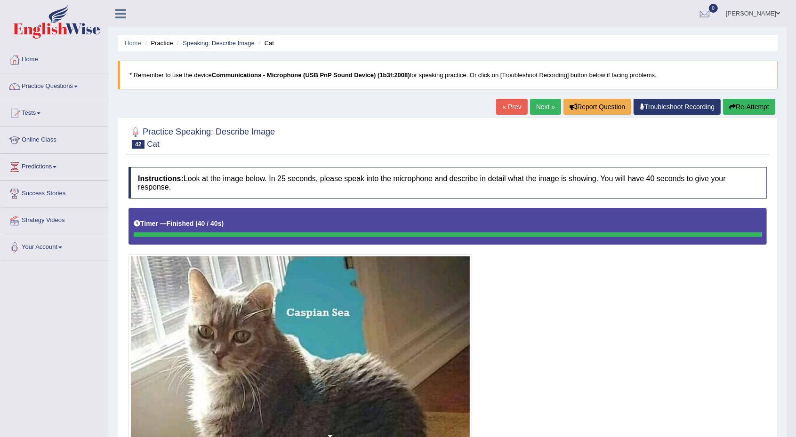
click at [539, 106] on link "Next »" at bounding box center [545, 107] width 31 height 16
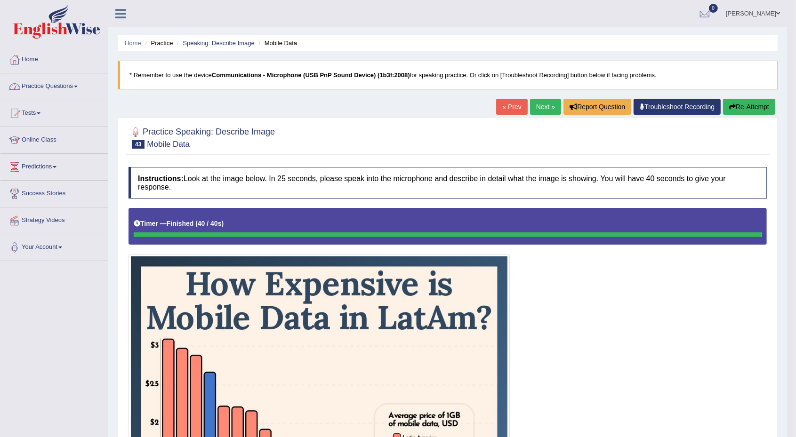
click at [79, 85] on link "Practice Questions" at bounding box center [53, 85] width 107 height 24
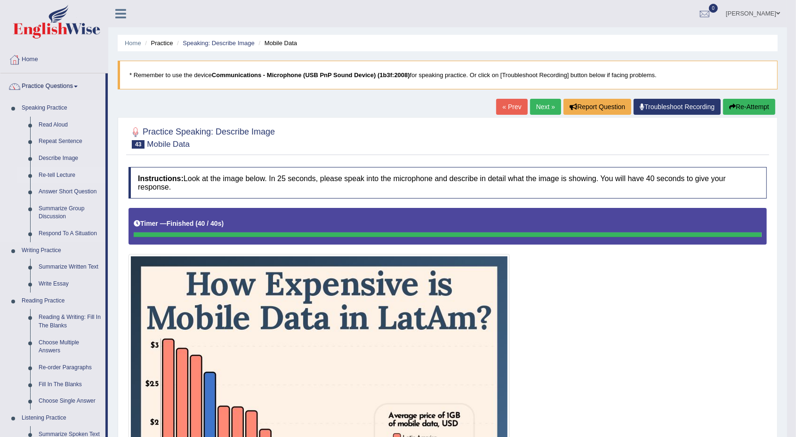
click at [63, 177] on link "Re-tell Lecture" at bounding box center [69, 175] width 71 height 17
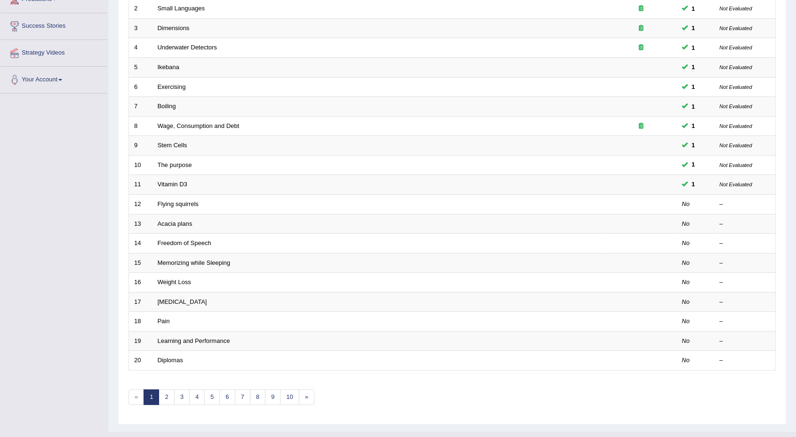
scroll to position [181, 0]
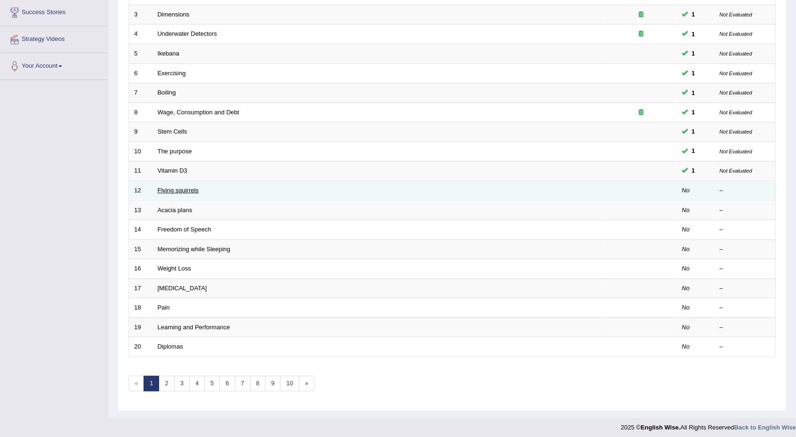
click at [186, 187] on link "Flying squirrels" at bounding box center [178, 190] width 41 height 7
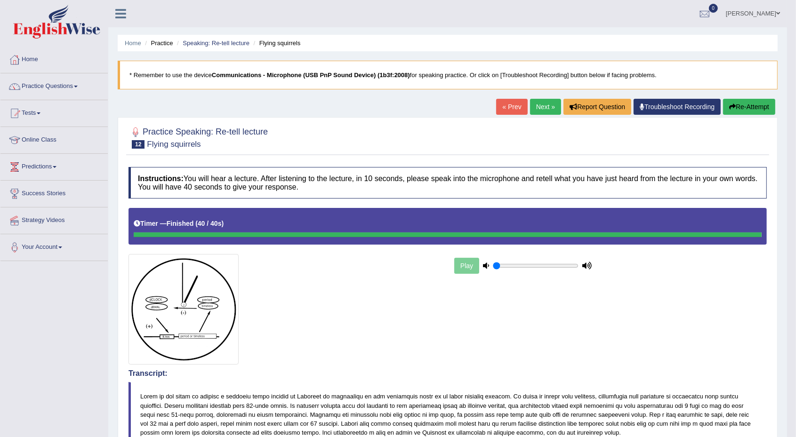
click at [546, 102] on link "Next »" at bounding box center [545, 107] width 31 height 16
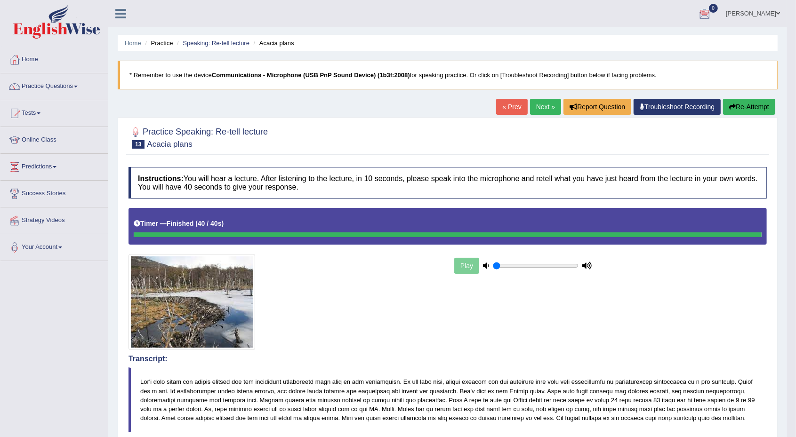
click at [542, 105] on link "Next »" at bounding box center [545, 107] width 31 height 16
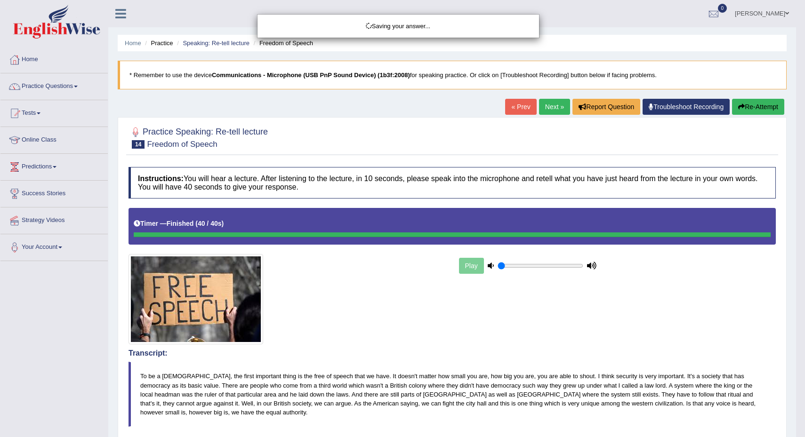
click at [796, 364] on div "Saving your answer..." at bounding box center [402, 218] width 805 height 437
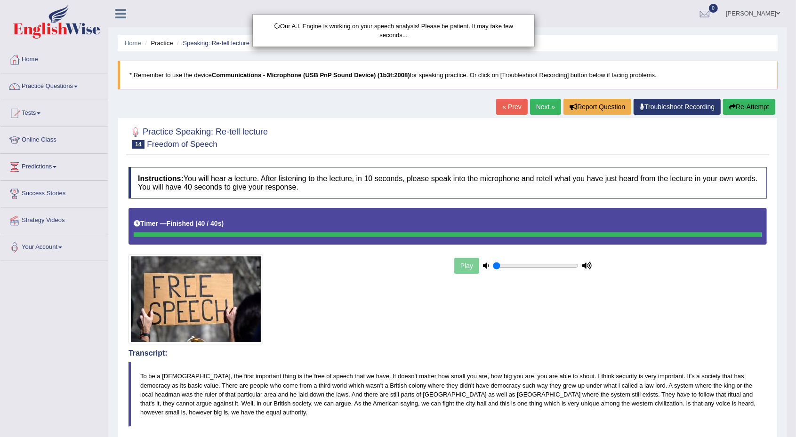
scroll to position [193, 0]
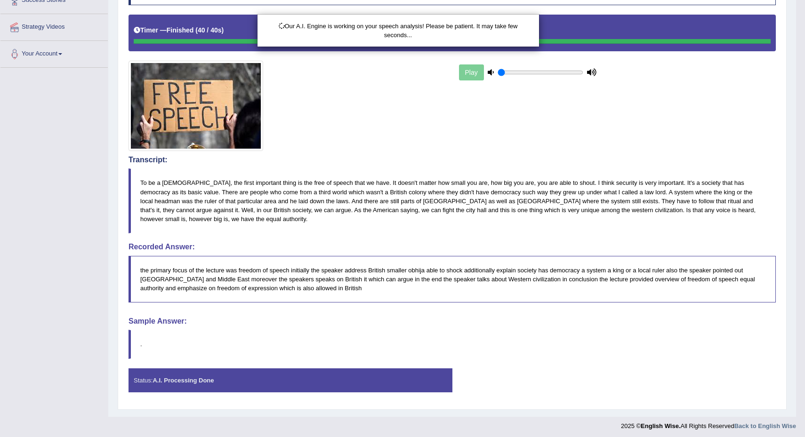
click at [796, 244] on html "Toggle navigation Home Practice Questions Speaking Practice Read Aloud Repeat S…" at bounding box center [402, 25] width 805 height 437
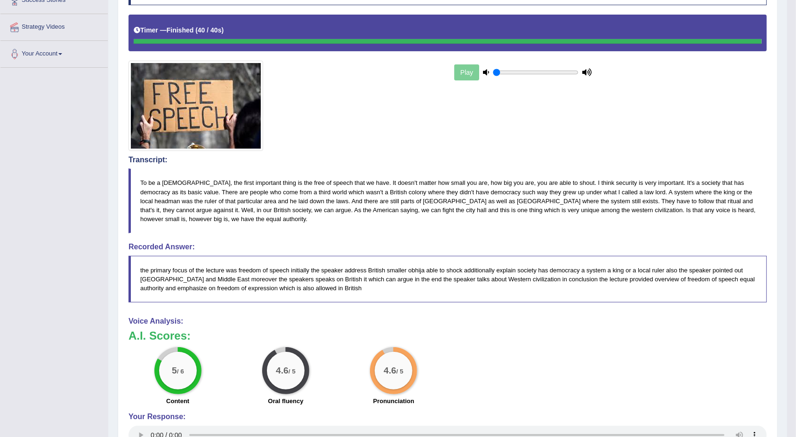
scroll to position [0, 0]
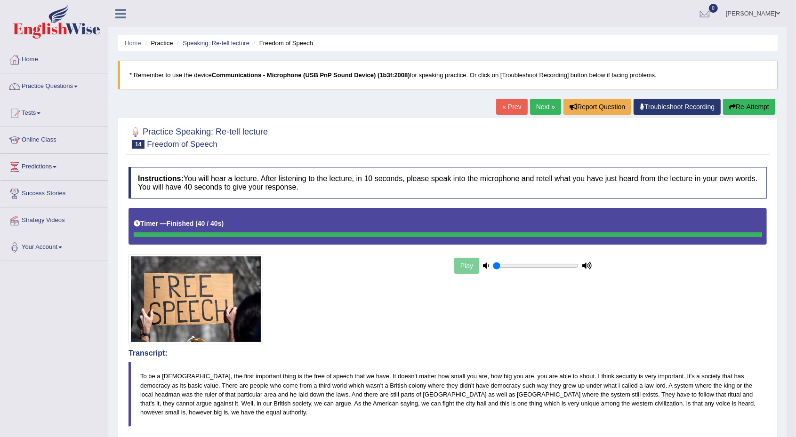
click at [543, 109] on link "Next »" at bounding box center [545, 107] width 31 height 16
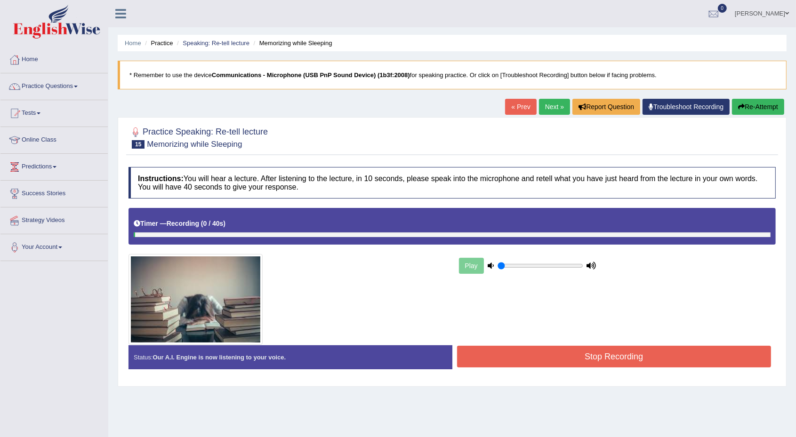
click at [340, 349] on div "Status: Our A.I. Engine is now listening to your voice." at bounding box center [291, 358] width 324 height 24
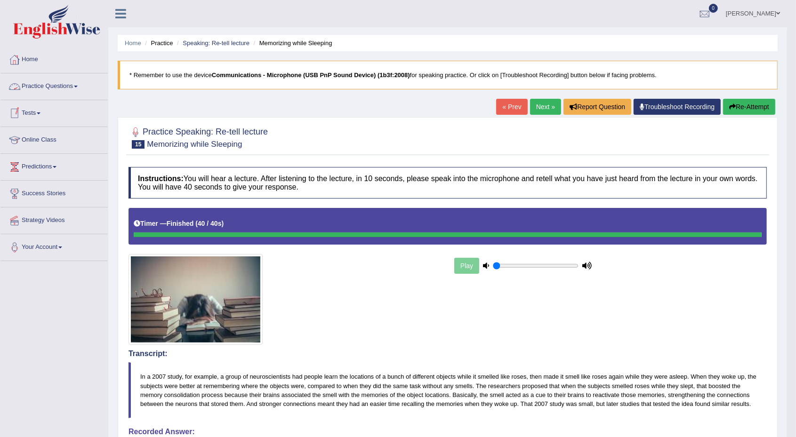
click at [78, 86] on span at bounding box center [76, 87] width 4 height 2
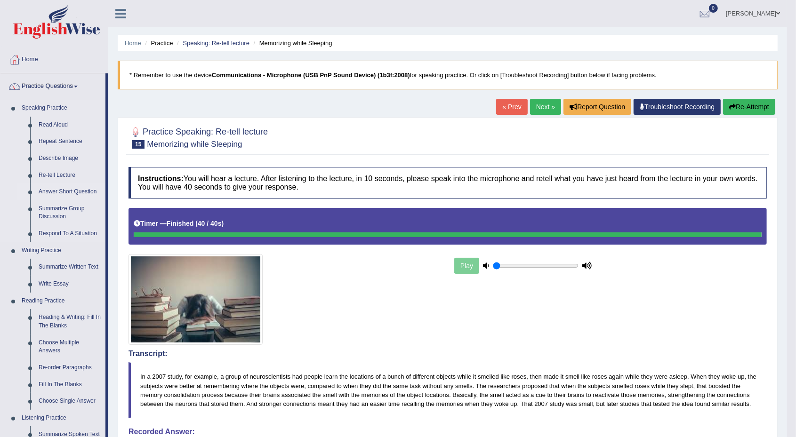
click at [66, 191] on link "Answer Short Question" at bounding box center [69, 192] width 71 height 17
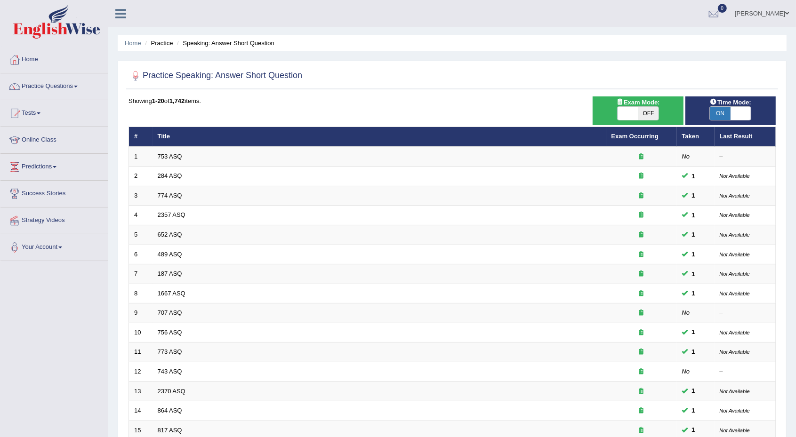
scroll to position [181, 0]
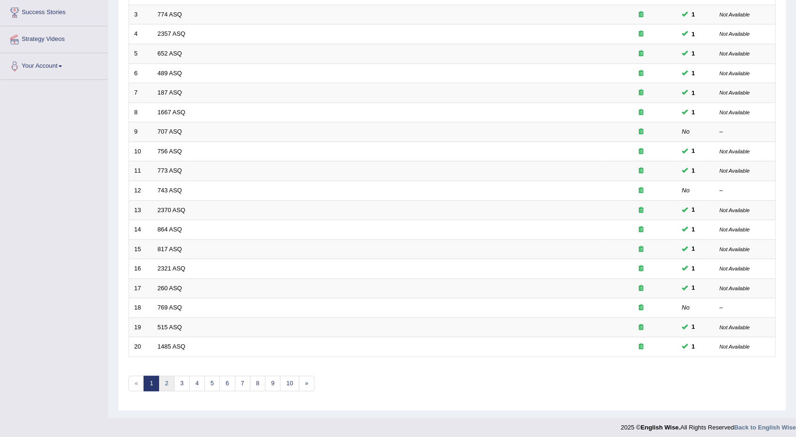
click at [165, 381] on link "2" at bounding box center [167, 384] width 16 height 16
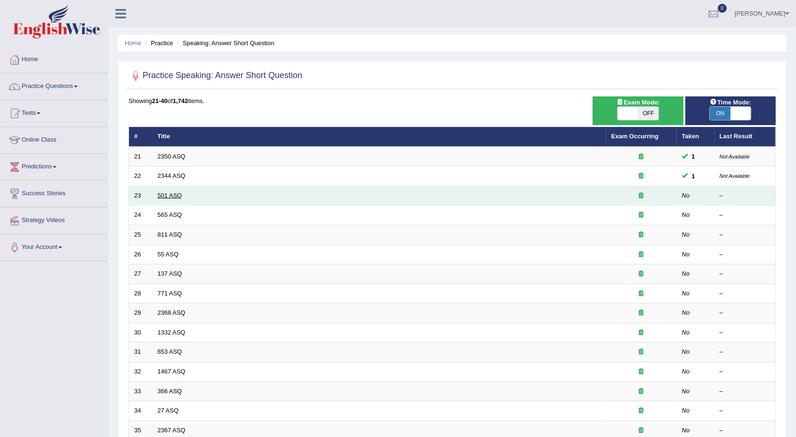
click at [164, 194] on link "501 ASQ" at bounding box center [170, 195] width 24 height 7
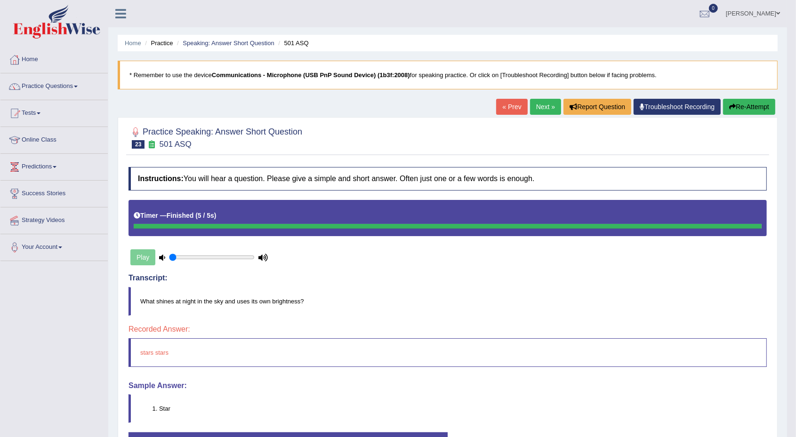
click at [540, 108] on link "Next »" at bounding box center [545, 107] width 31 height 16
click at [535, 105] on link "Next »" at bounding box center [545, 107] width 31 height 16
click at [545, 102] on link "Next »" at bounding box center [545, 107] width 31 height 16
click at [547, 110] on link "Next »" at bounding box center [545, 107] width 31 height 16
click at [546, 105] on link "Next »" at bounding box center [545, 107] width 31 height 16
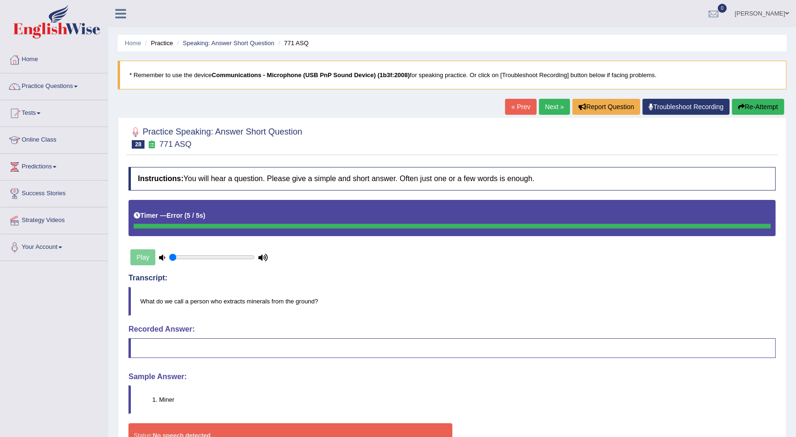
click at [553, 107] on link "Next »" at bounding box center [554, 107] width 31 height 16
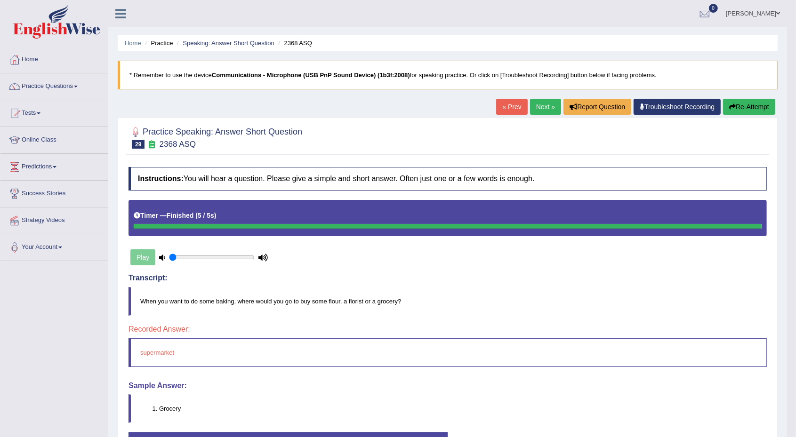
click at [536, 105] on link "Next »" at bounding box center [545, 107] width 31 height 16
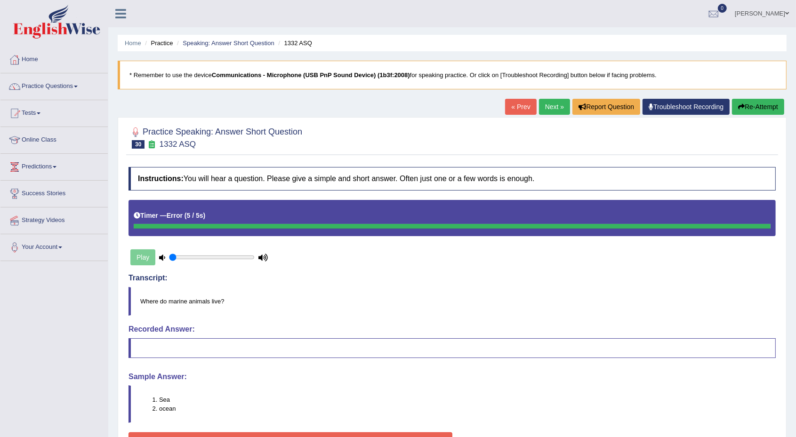
click at [549, 103] on link "Next »" at bounding box center [554, 107] width 31 height 16
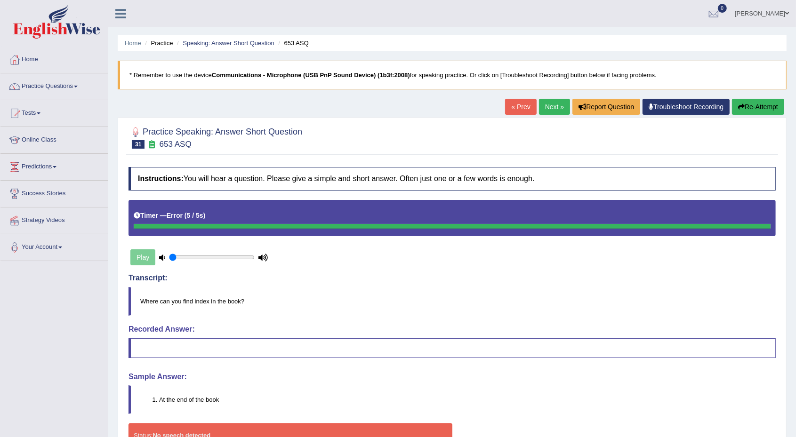
click at [547, 105] on link "Next »" at bounding box center [554, 107] width 31 height 16
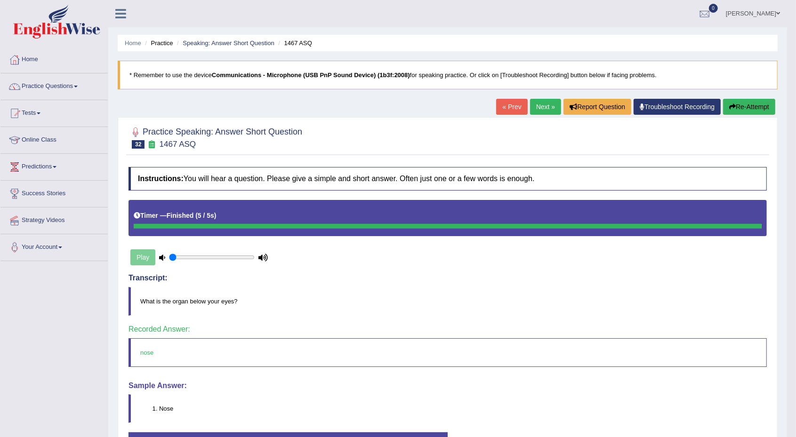
click at [542, 105] on link "Next »" at bounding box center [545, 107] width 31 height 16
click at [546, 103] on link "Next »" at bounding box center [545, 107] width 31 height 16
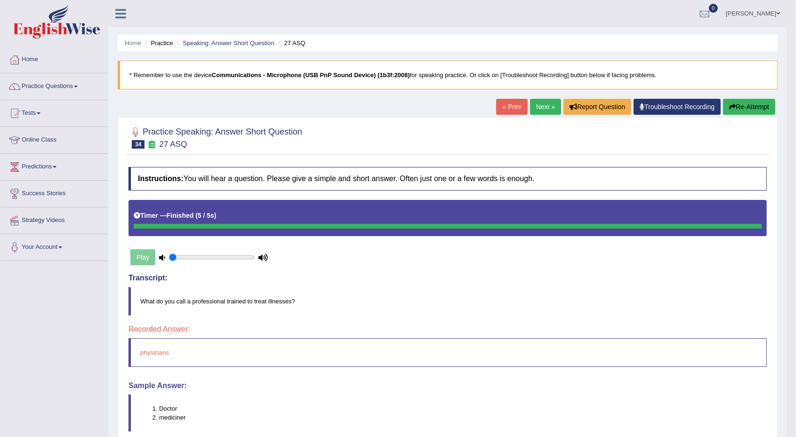
click at [540, 101] on link "Next »" at bounding box center [545, 107] width 31 height 16
click at [542, 109] on link "Next »" at bounding box center [545, 107] width 31 height 16
click at [535, 110] on link "Next »" at bounding box center [545, 107] width 31 height 16
click at [542, 107] on link "Next »" at bounding box center [545, 107] width 31 height 16
click at [550, 104] on link "Next »" at bounding box center [545, 107] width 31 height 16
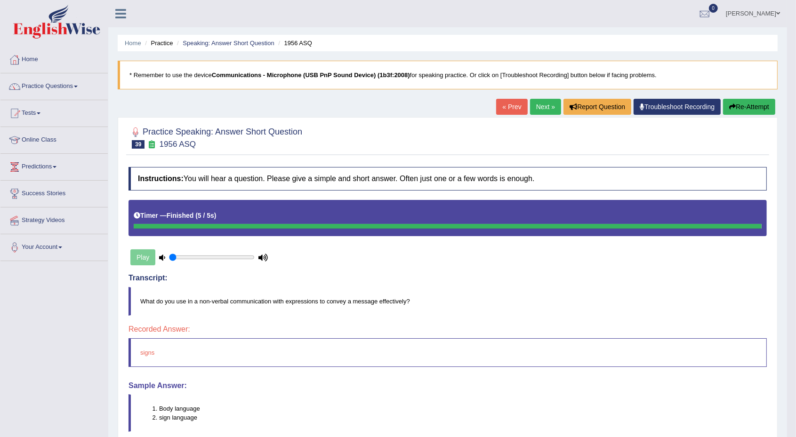
click at [536, 104] on link "Next »" at bounding box center [545, 107] width 31 height 16
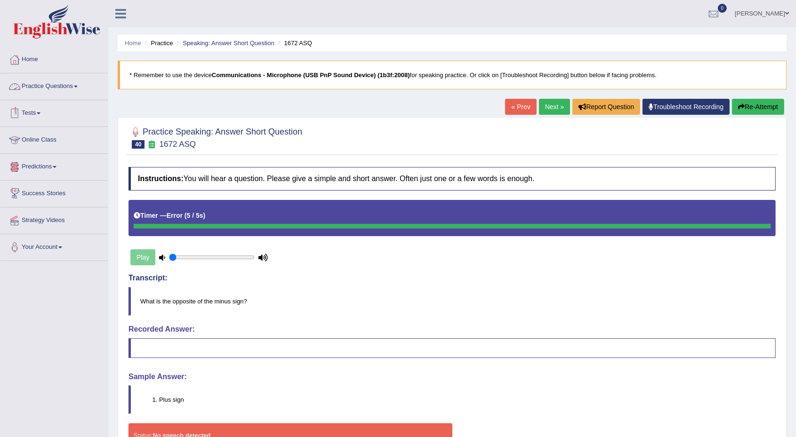
click at [77, 83] on link "Practice Questions" at bounding box center [53, 85] width 107 height 24
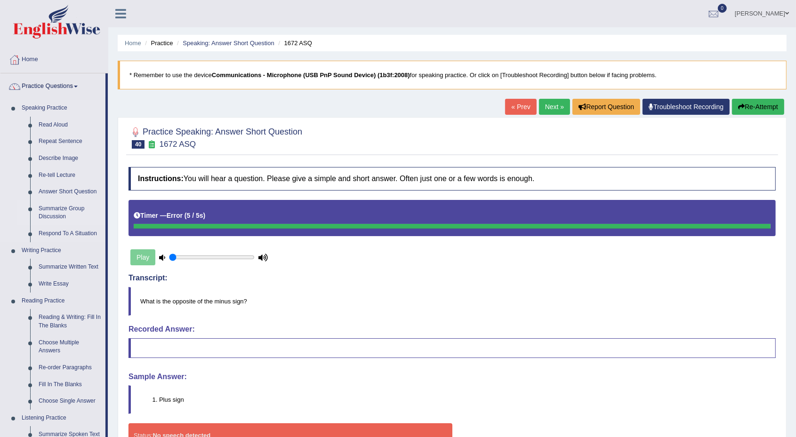
click at [75, 207] on link "Summarize Group Discussion" at bounding box center [69, 213] width 71 height 25
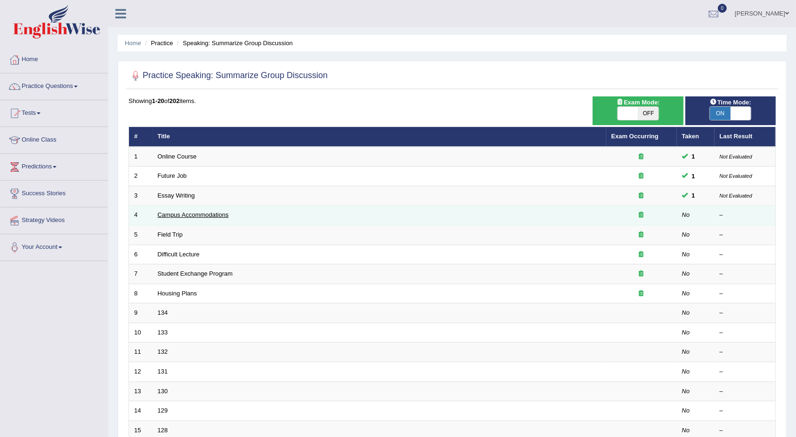
click at [217, 217] on link "Campus Accommodations" at bounding box center [193, 214] width 71 height 7
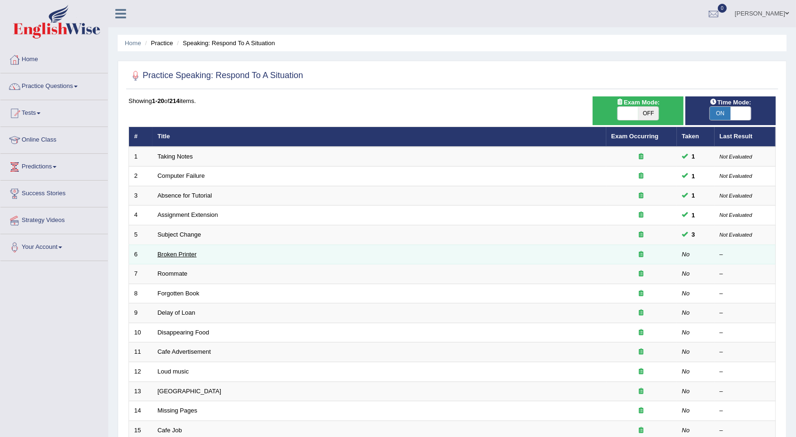
click at [194, 251] on link "Broken Printer" at bounding box center [177, 254] width 39 height 7
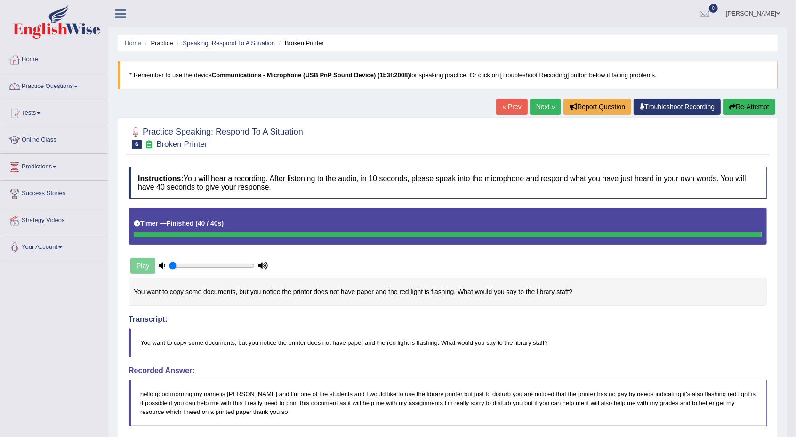
click at [542, 107] on link "Next »" at bounding box center [545, 107] width 31 height 16
click at [540, 106] on link "Next »" at bounding box center [545, 107] width 31 height 16
click at [545, 101] on link "Next »" at bounding box center [545, 107] width 31 height 16
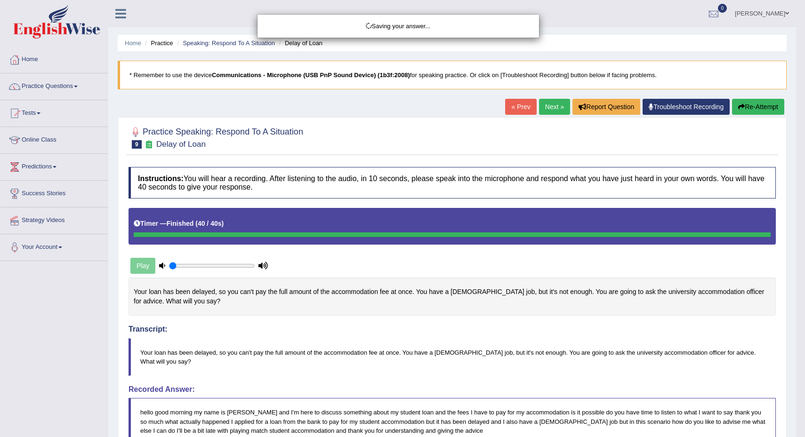
click at [796, 352] on div "Saving your answer..." at bounding box center [402, 218] width 805 height 437
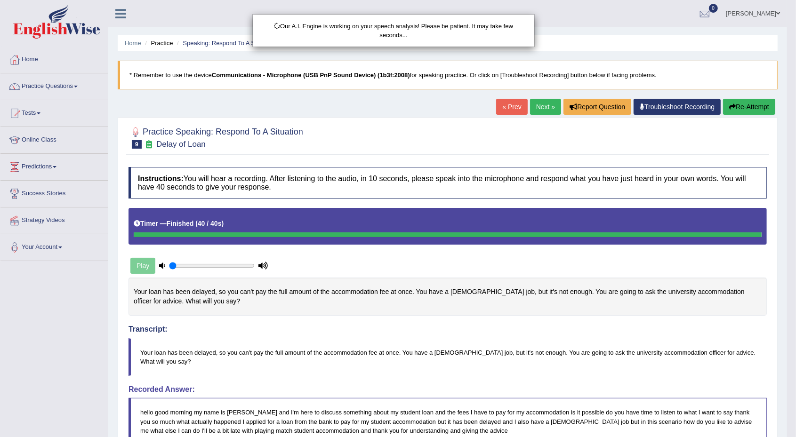
scroll to position [143, 0]
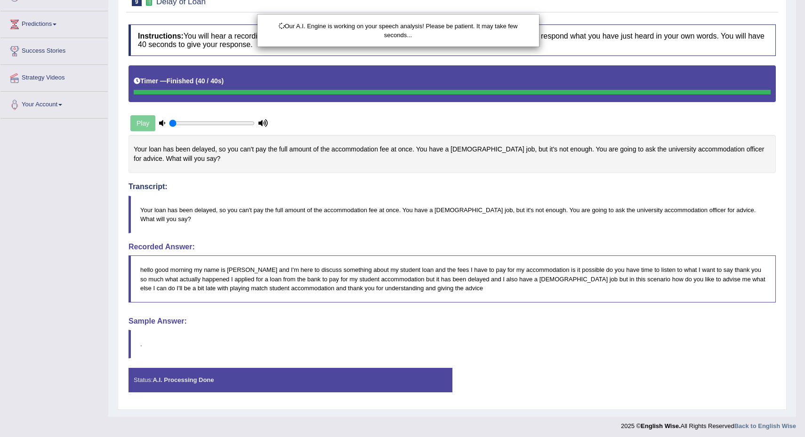
click at [796, 295] on html "Toggle navigation Home Practice Questions Speaking Practice Read Aloud Repeat S…" at bounding box center [402, 75] width 805 height 437
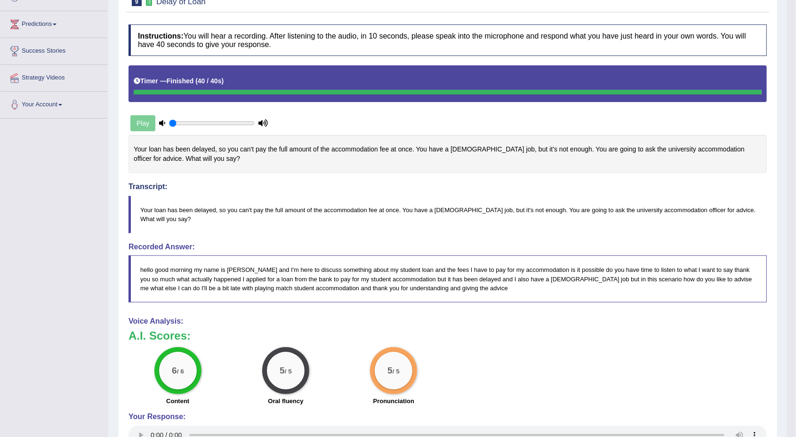
scroll to position [0, 0]
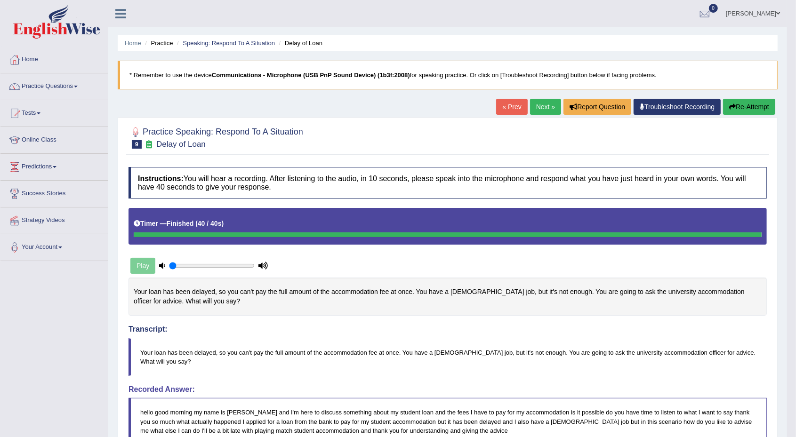
click at [538, 108] on link "Next »" at bounding box center [545, 107] width 31 height 16
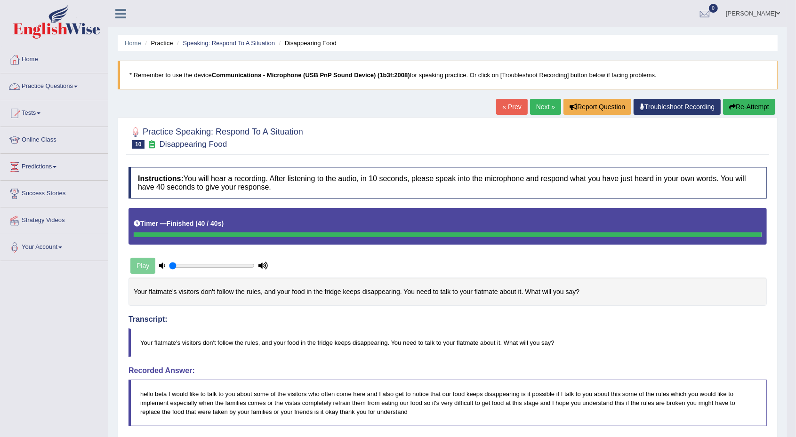
click at [78, 86] on span at bounding box center [76, 87] width 4 height 2
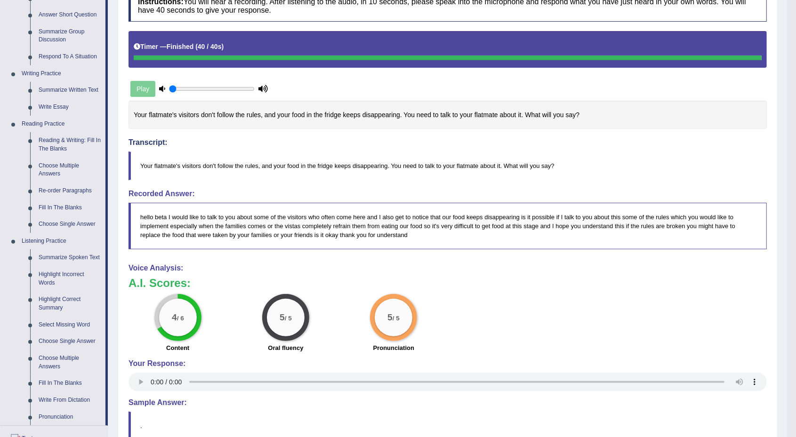
scroll to position [188, 0]
